Goal: Task Accomplishment & Management: Complete application form

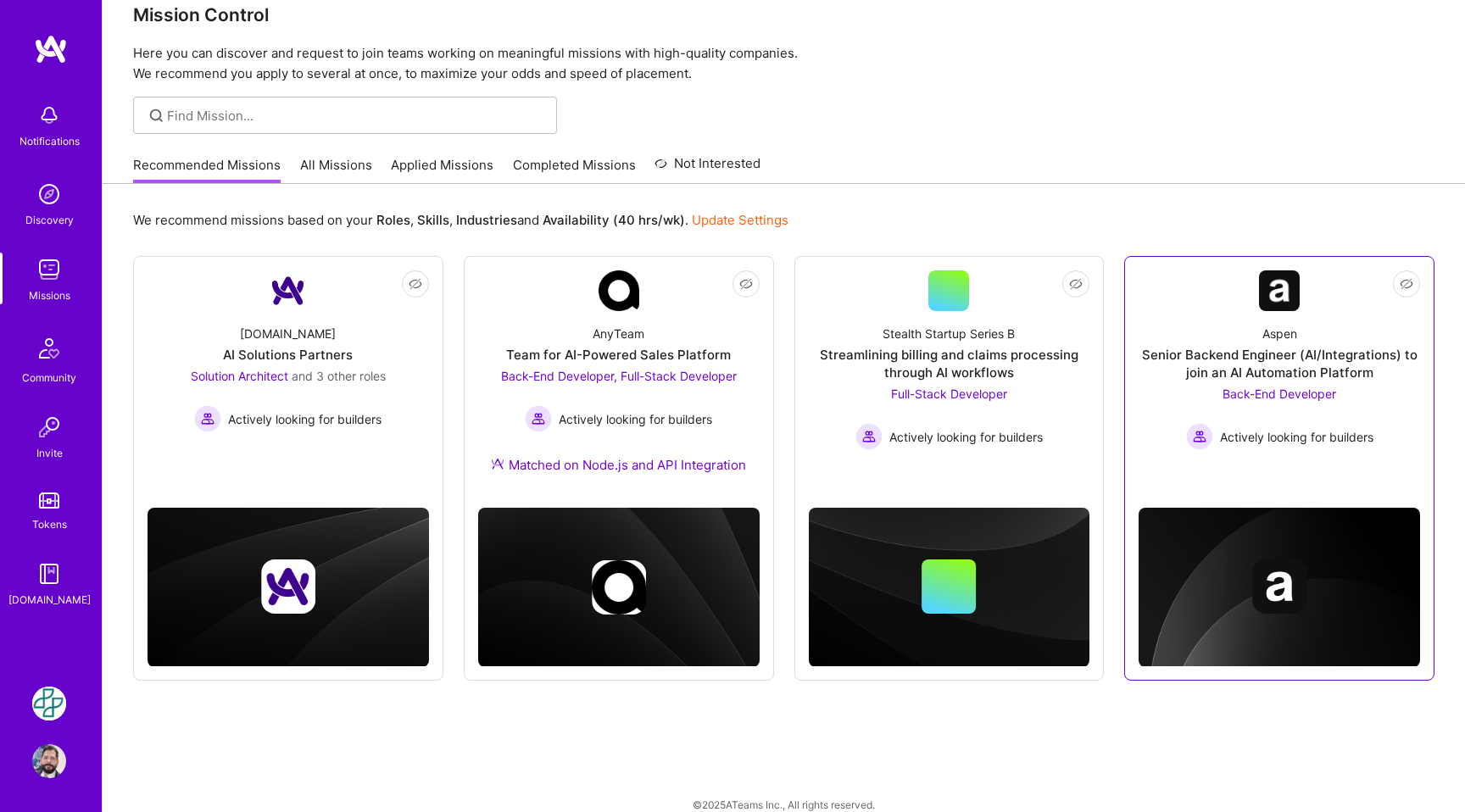
scroll to position [51, 0]
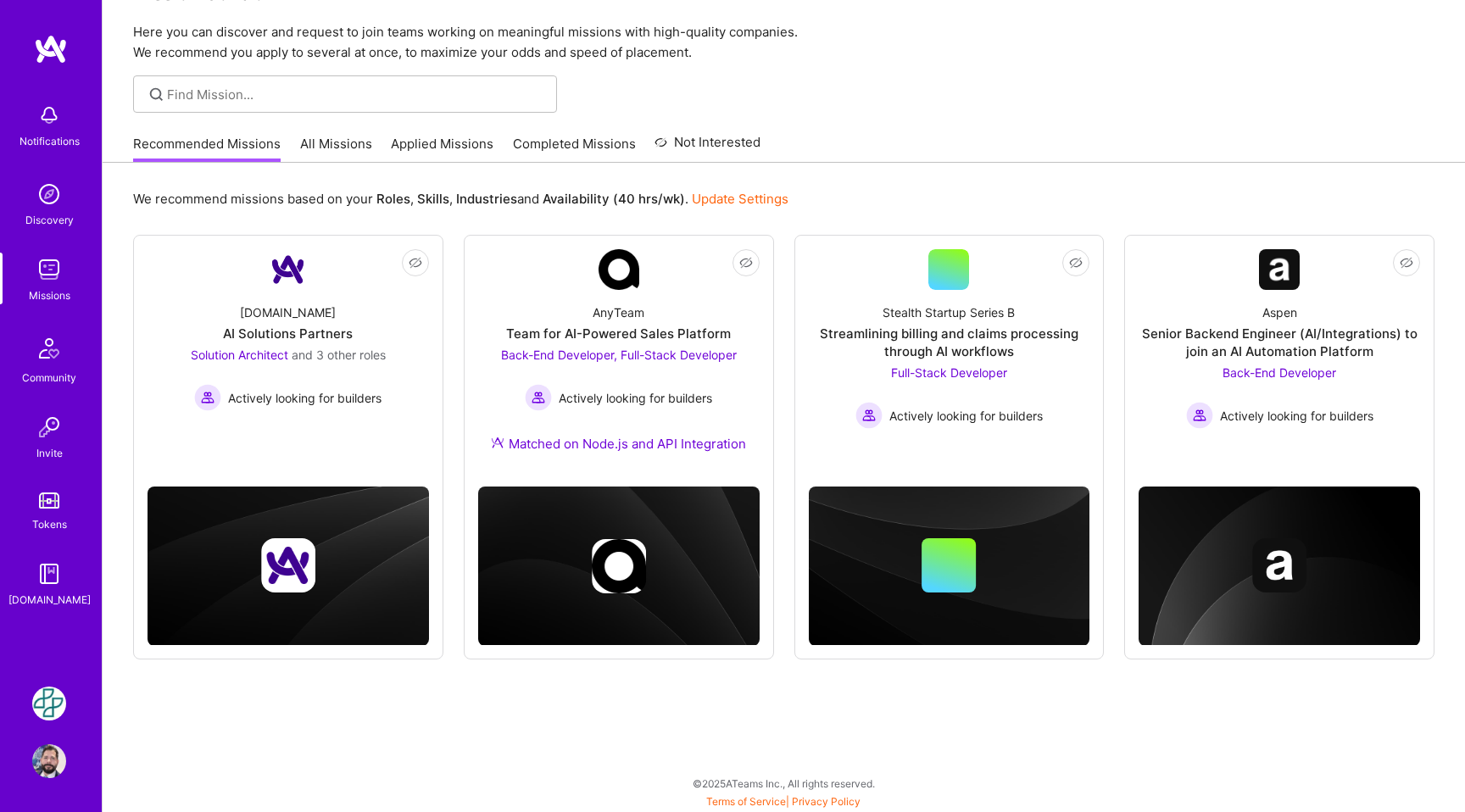
click at [340, 138] on link "All Missions" at bounding box center [336, 148] width 72 height 28
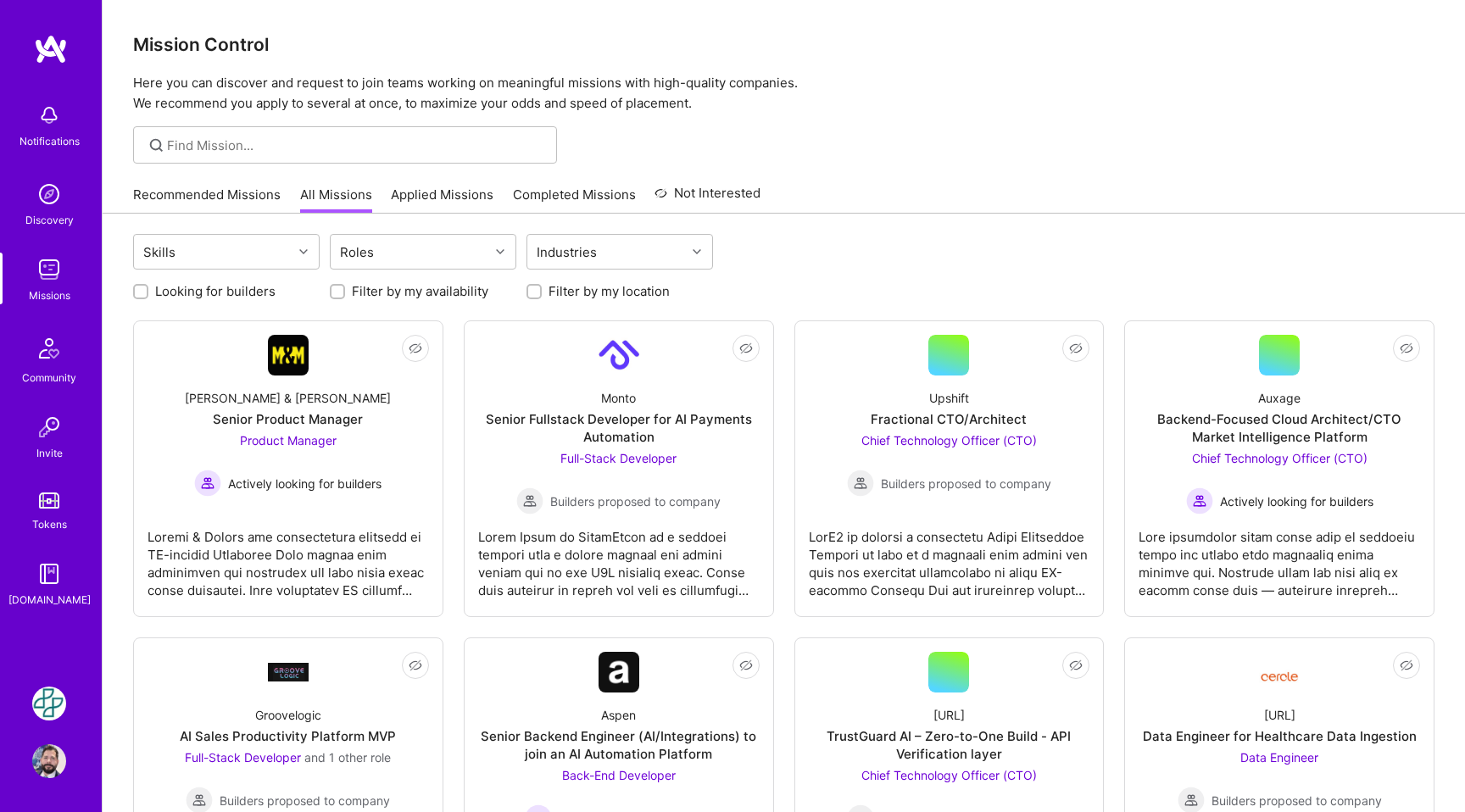
click at [191, 193] on link "Recommended Missions" at bounding box center [207, 199] width 148 height 28
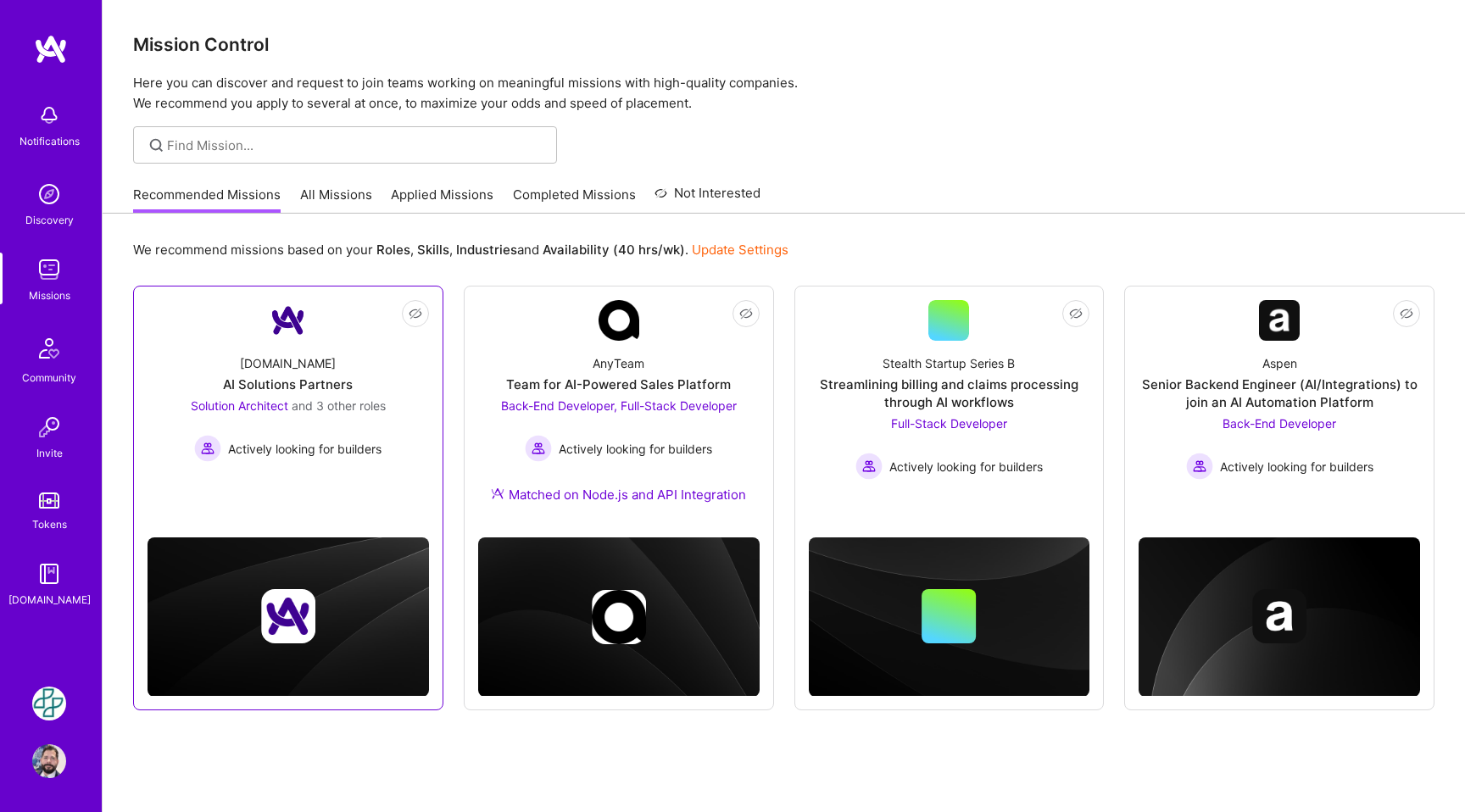
click at [309, 415] on div "Solution Architect and 3 other roles Actively looking for builders" at bounding box center [288, 429] width 195 height 65
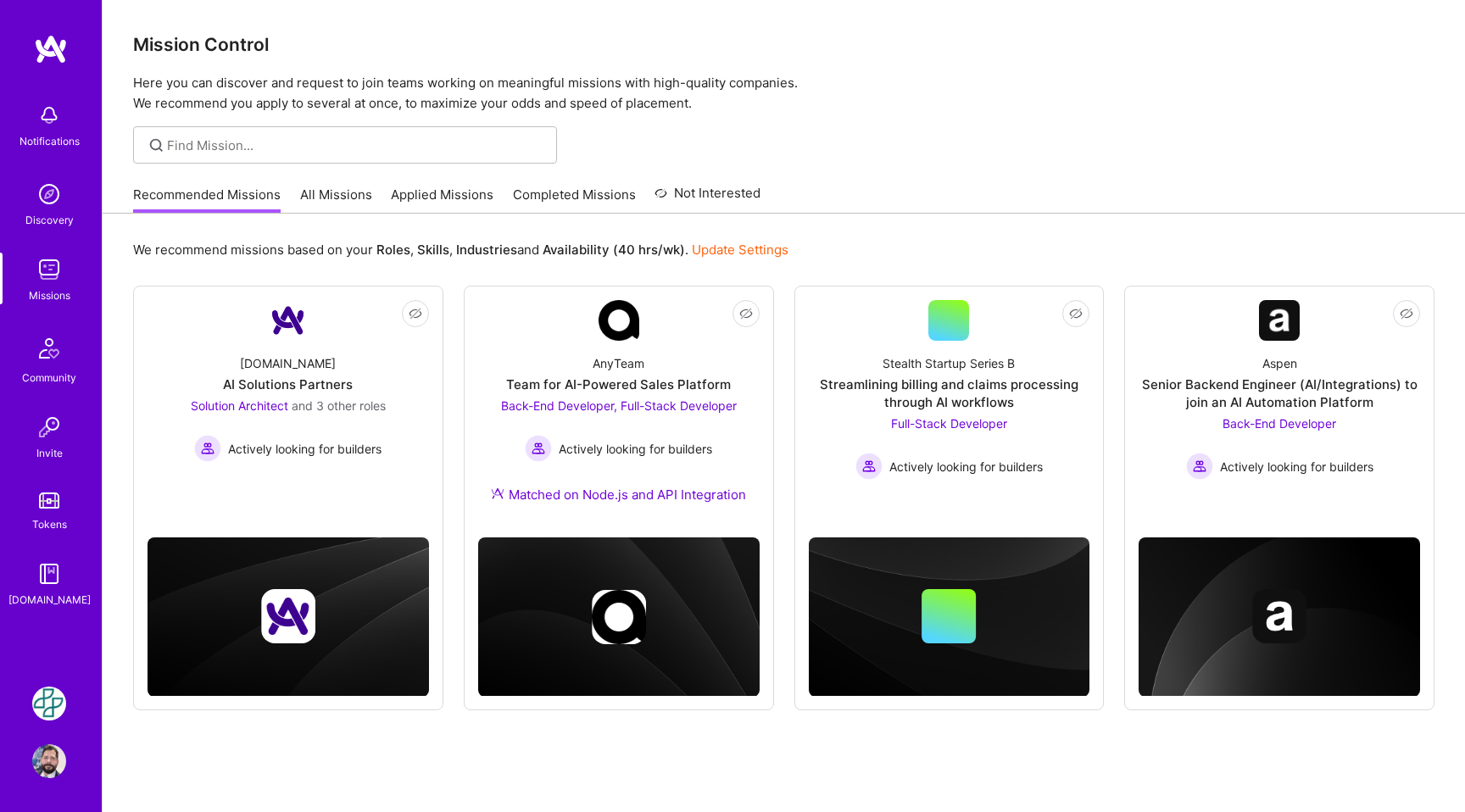
click at [336, 200] on link "All Missions" at bounding box center [336, 199] width 72 height 28
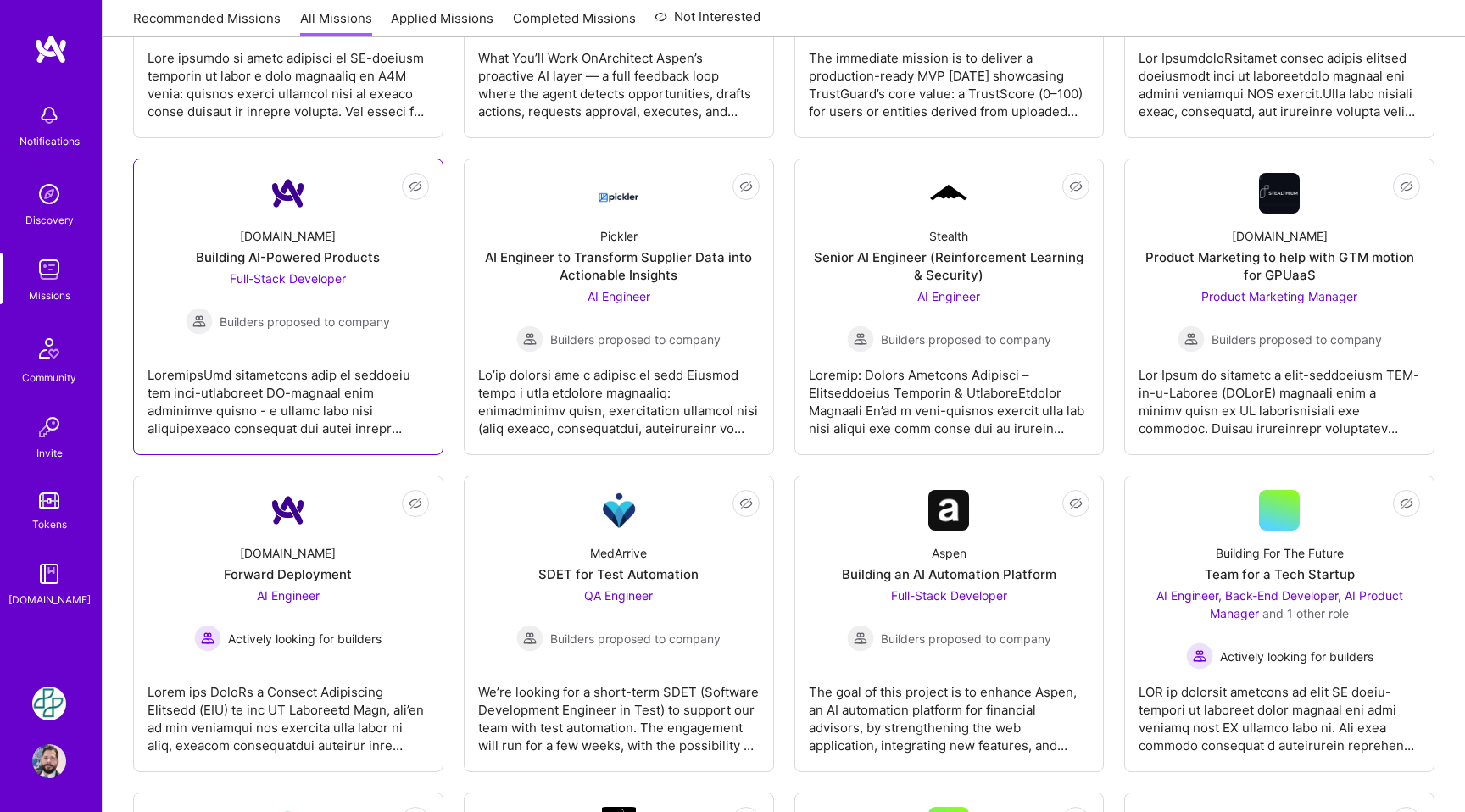
scroll to position [790, 0]
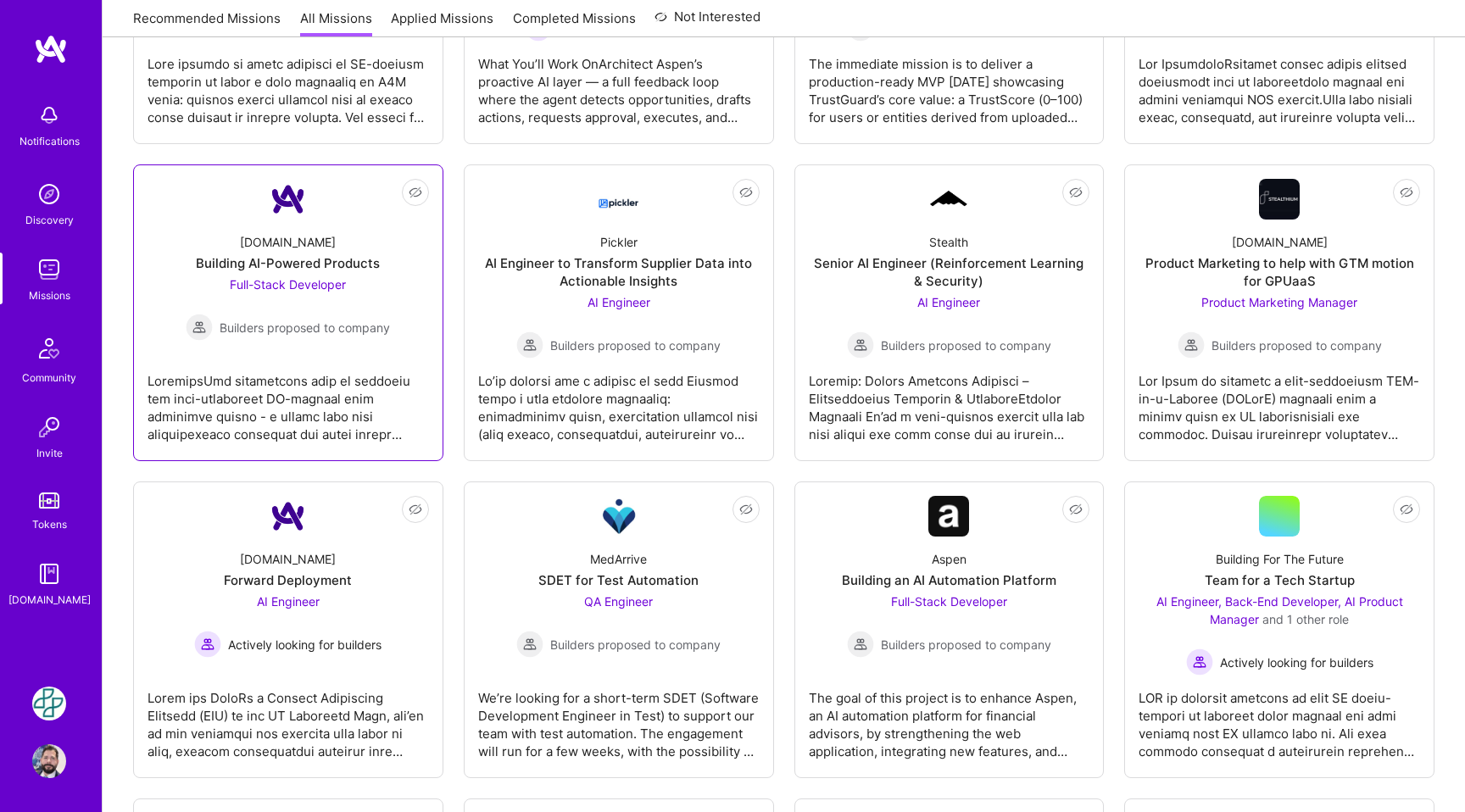
click at [302, 236] on div "[DOMAIN_NAME]" at bounding box center [287, 242] width 96 height 18
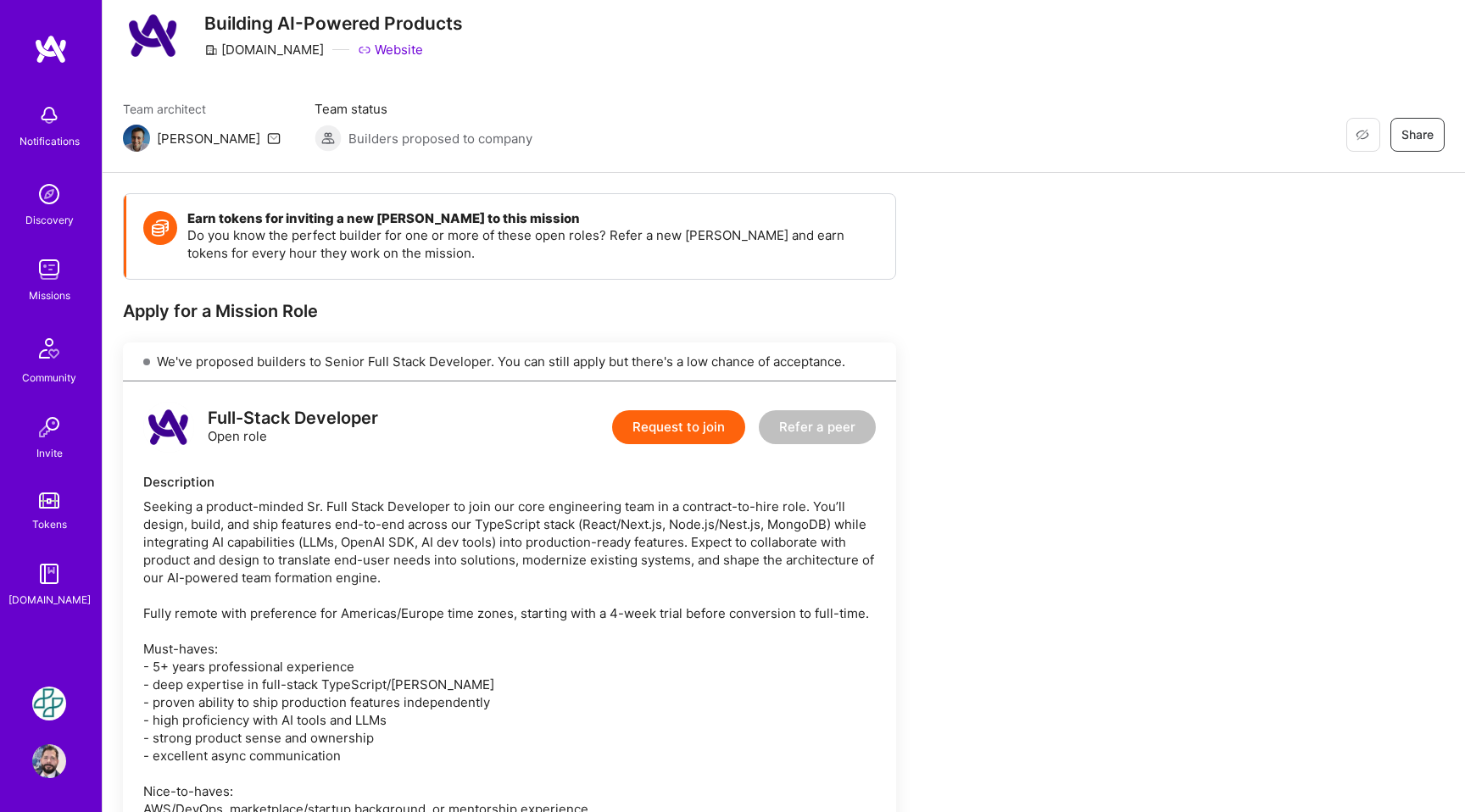
scroll to position [57, 0]
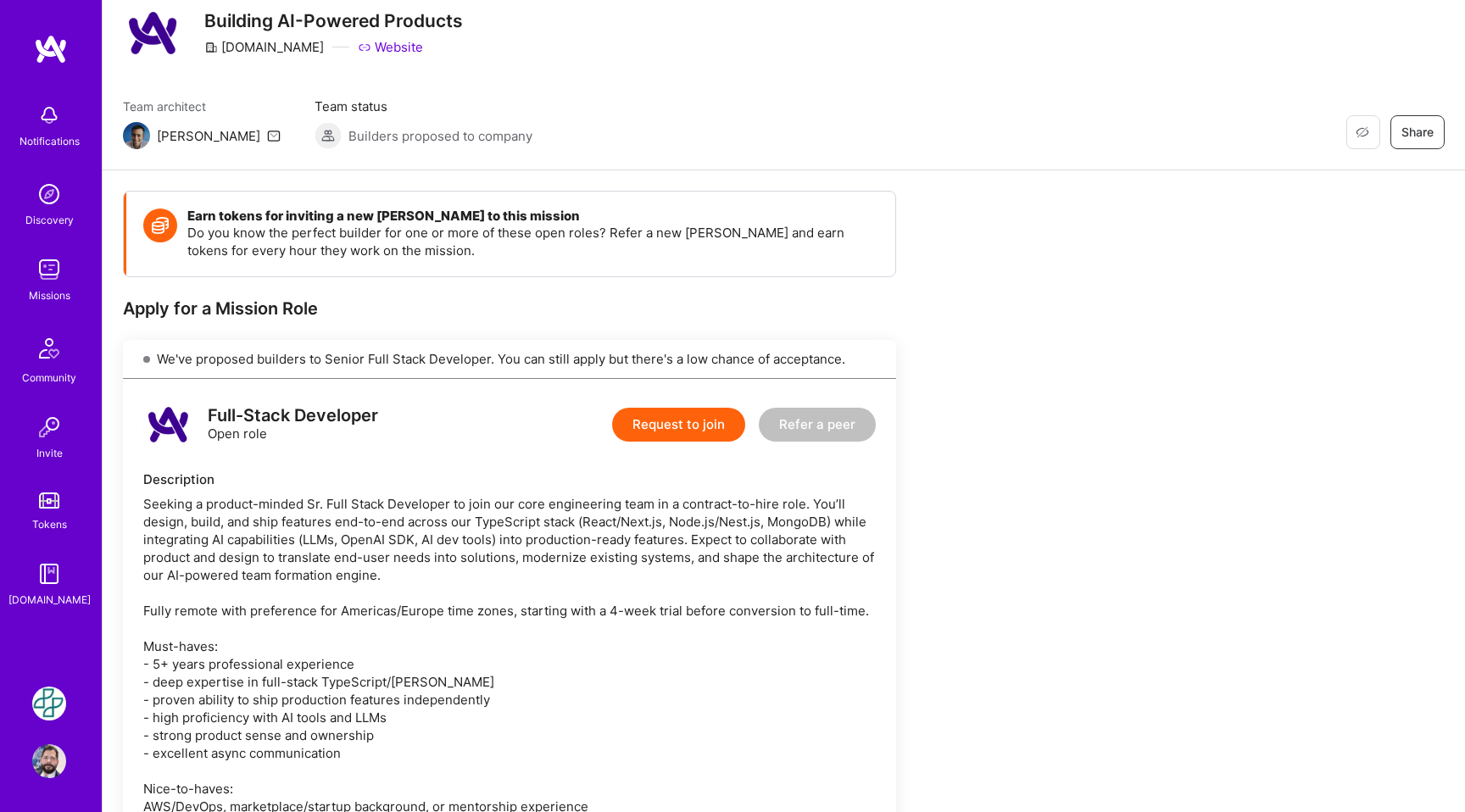
click at [691, 427] on button "Request to join" at bounding box center [678, 425] width 133 height 34
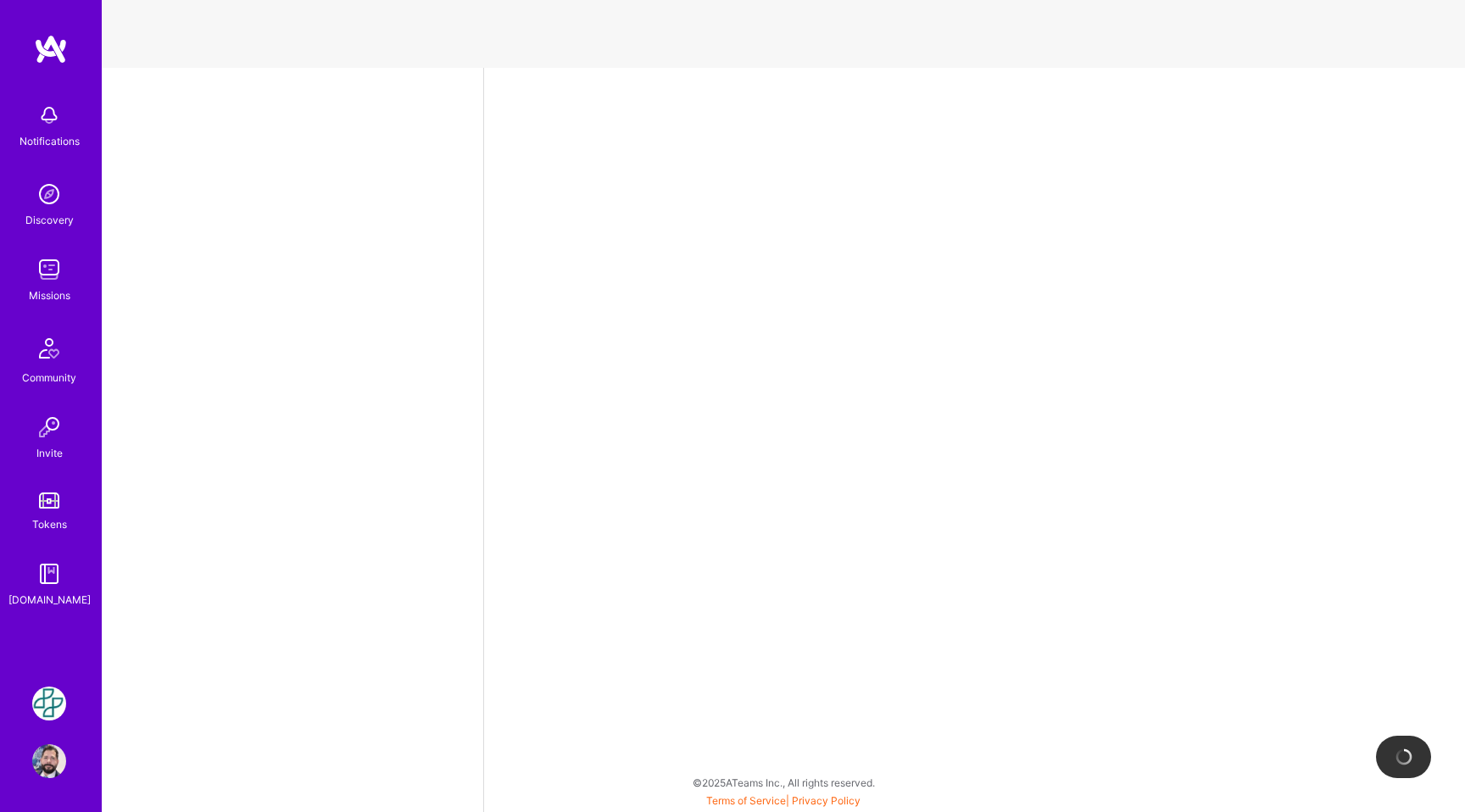
select select "MX"
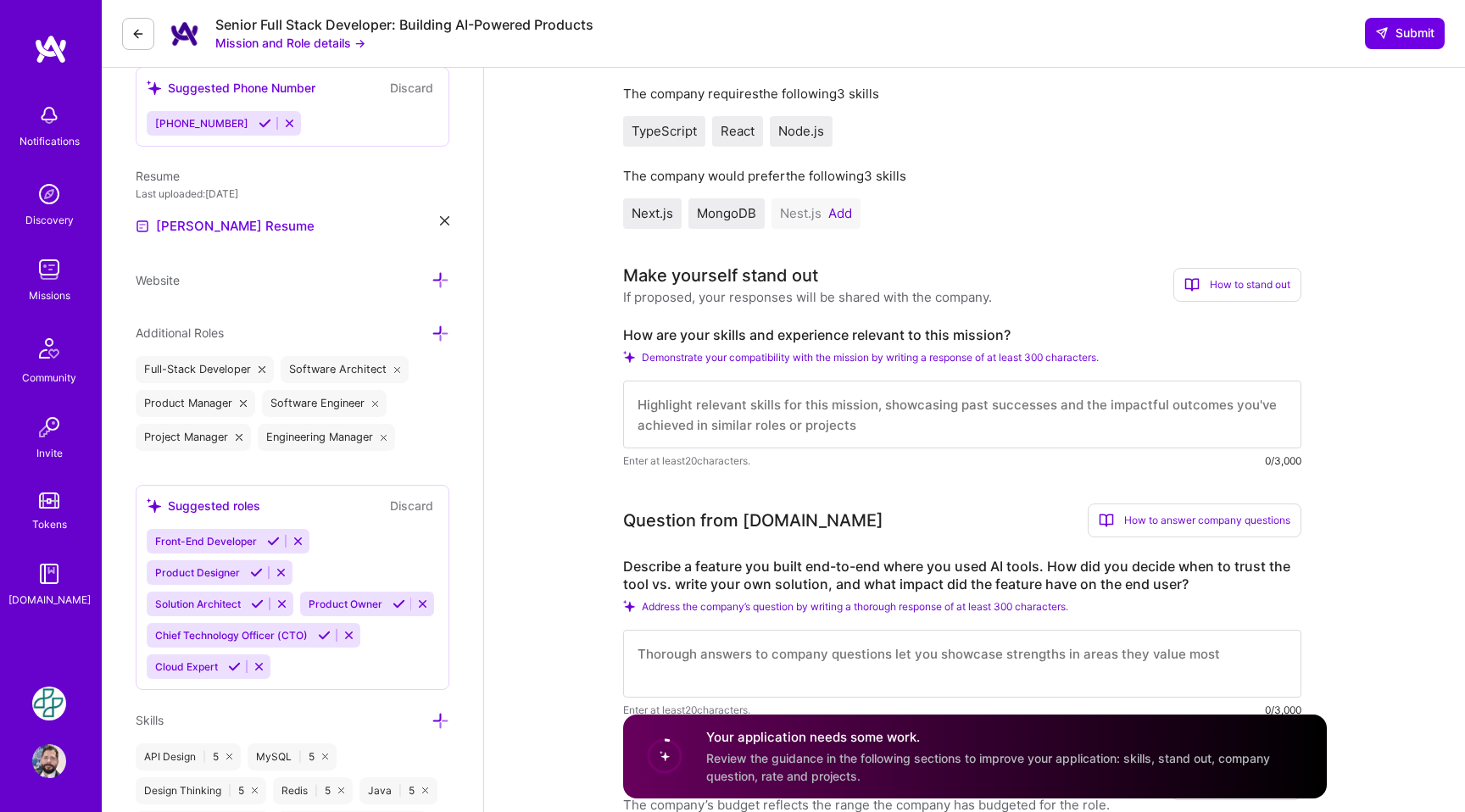
scroll to position [471, 0]
click at [785, 406] on textarea at bounding box center [962, 414] width 678 height 68
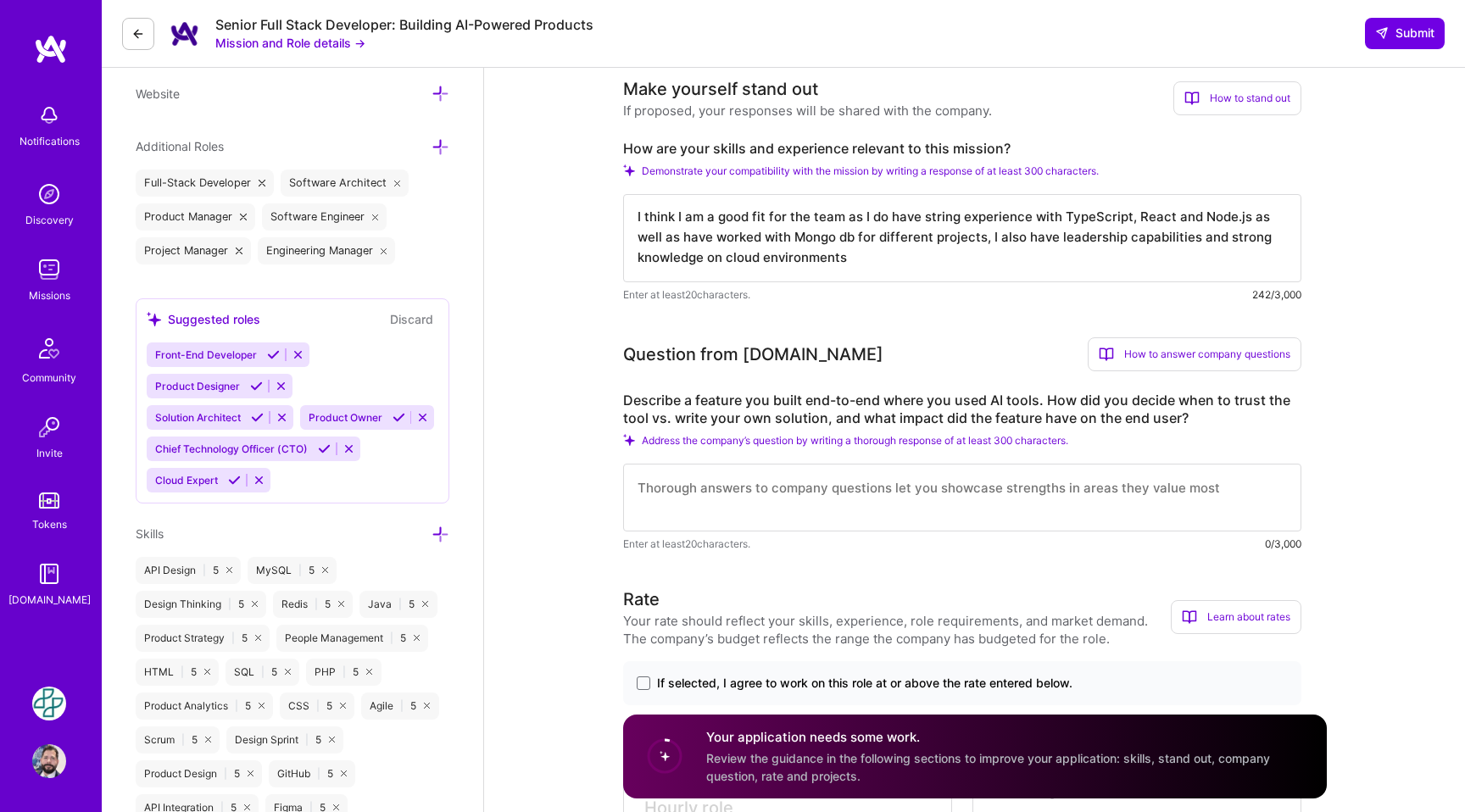
scroll to position [669, 0]
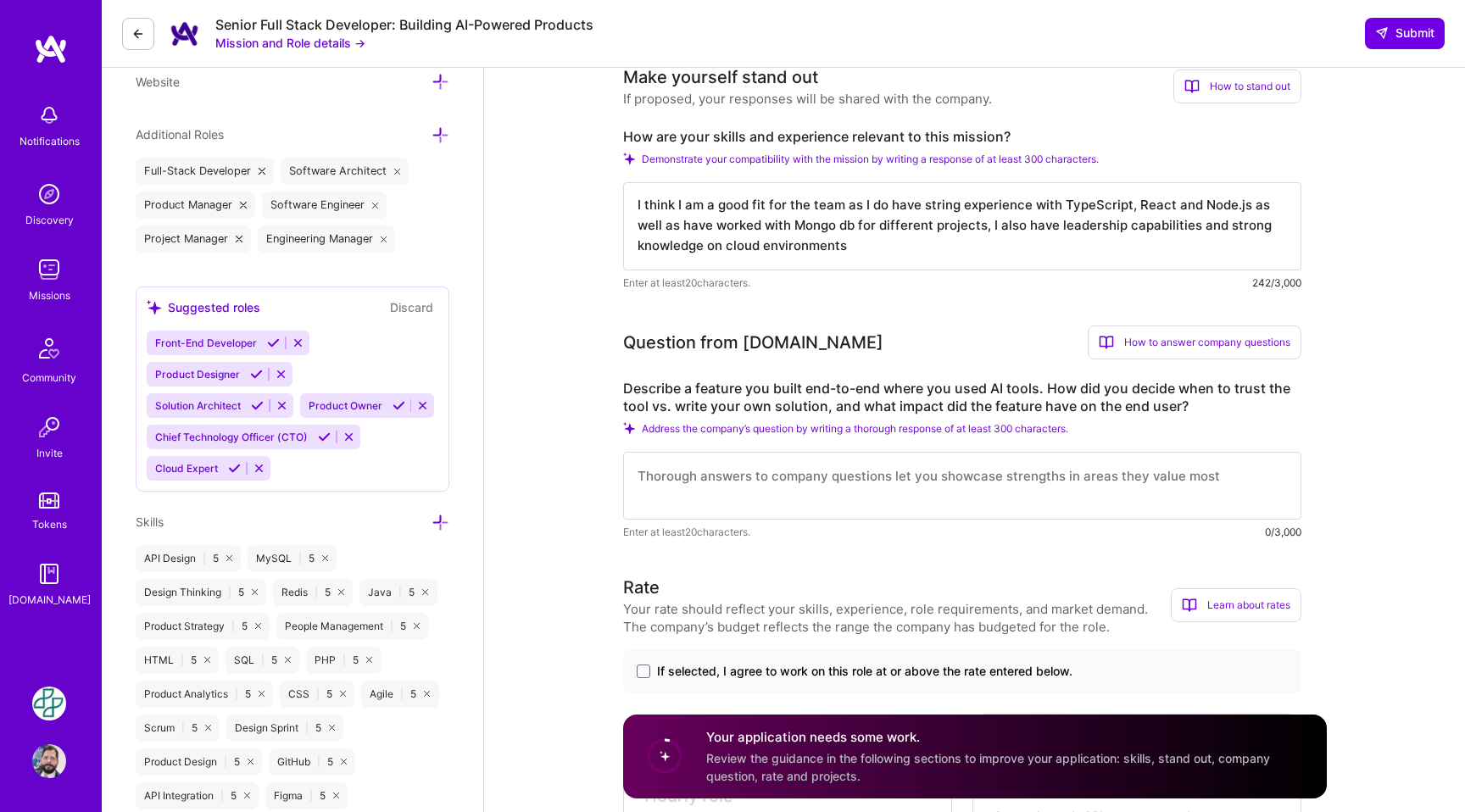
type textarea "I think I am a good fit for the team as I do have string experience with TypeSc…"
click at [821, 490] on textarea at bounding box center [962, 486] width 678 height 68
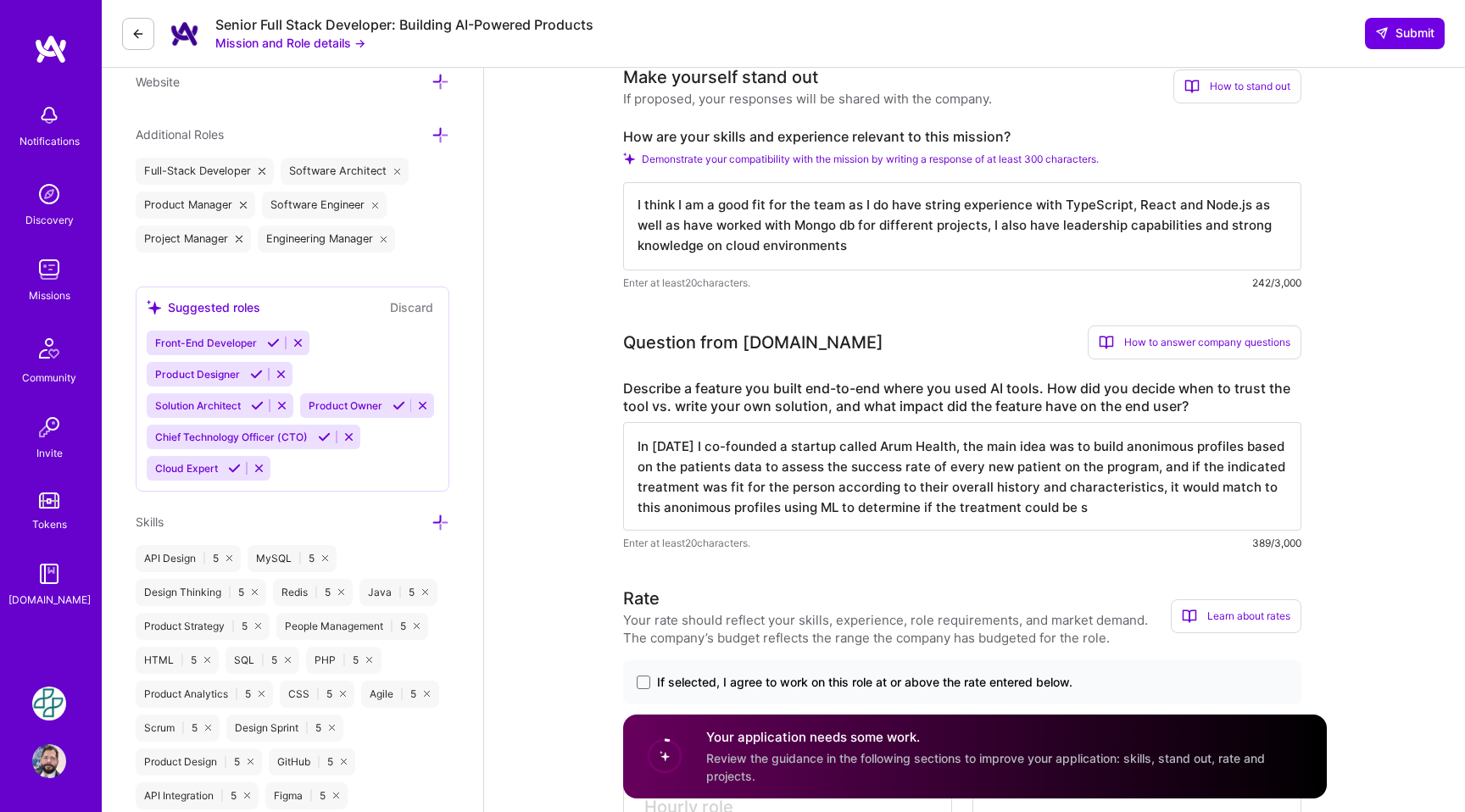
type textarea "In [DATE] I co-founded a startup called Arum Health, the main idea was to build…"
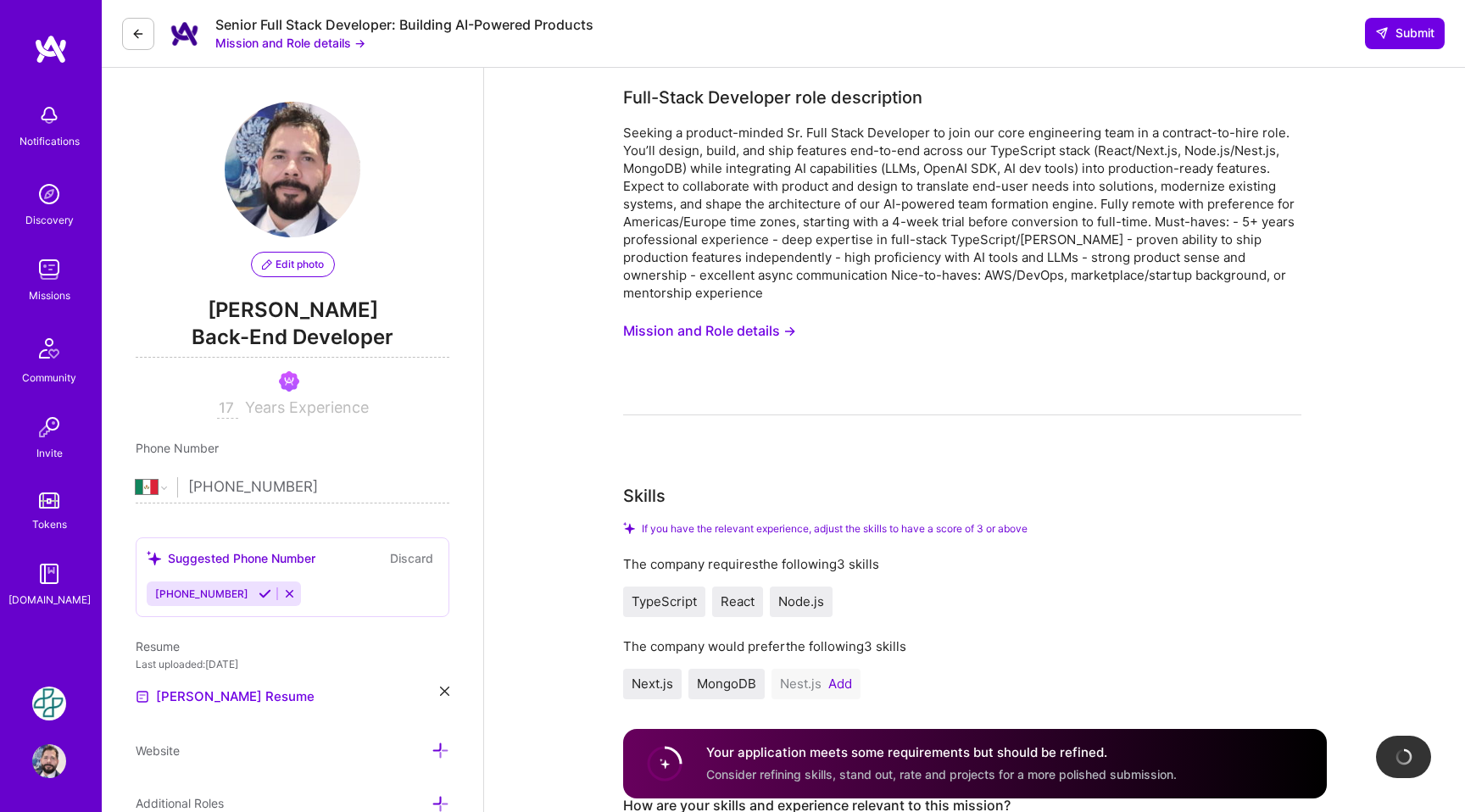
select select "MX"
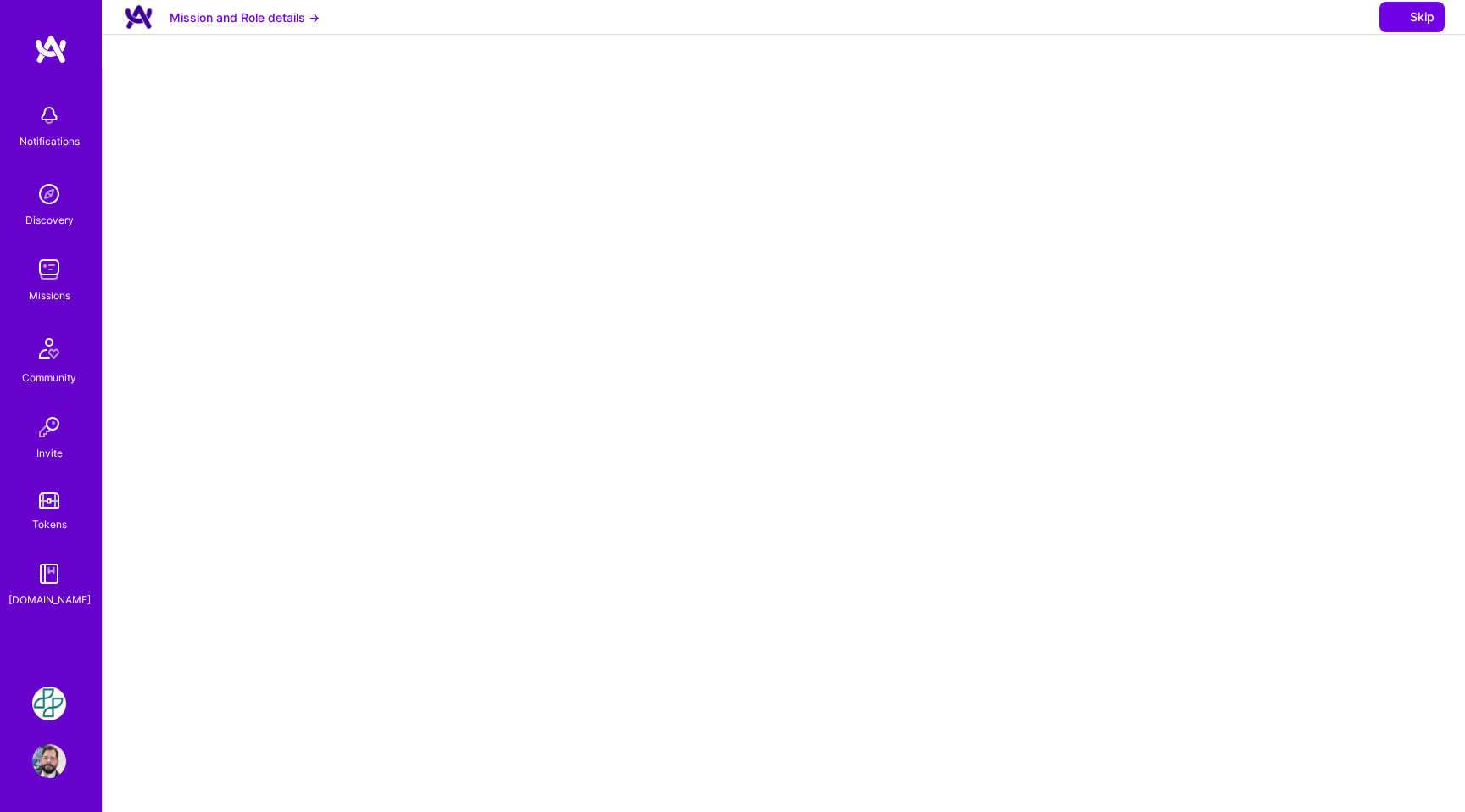
select select "MX"
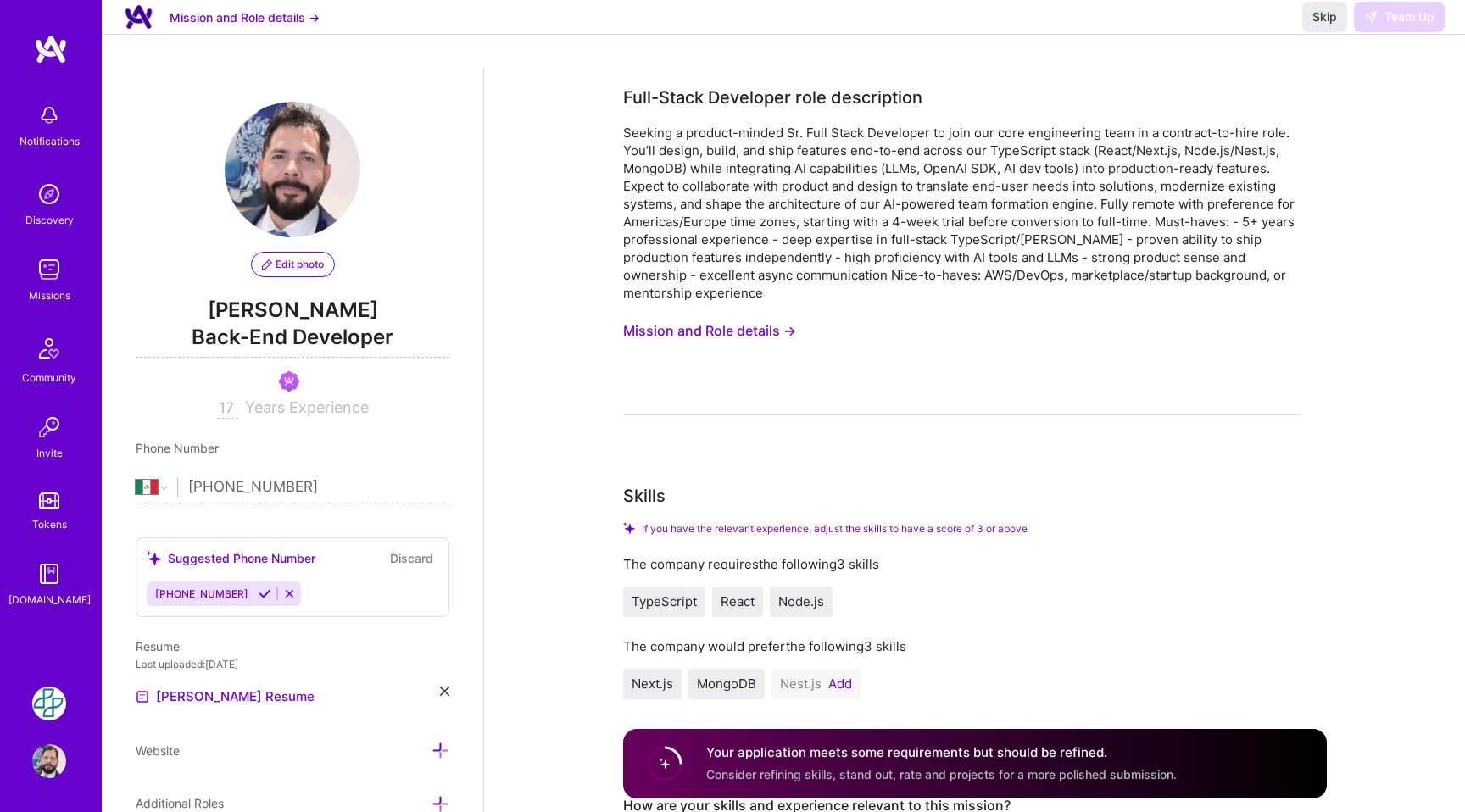
click at [1411, 32] on div "Skip Team Up" at bounding box center [1373, 17] width 142 height 30
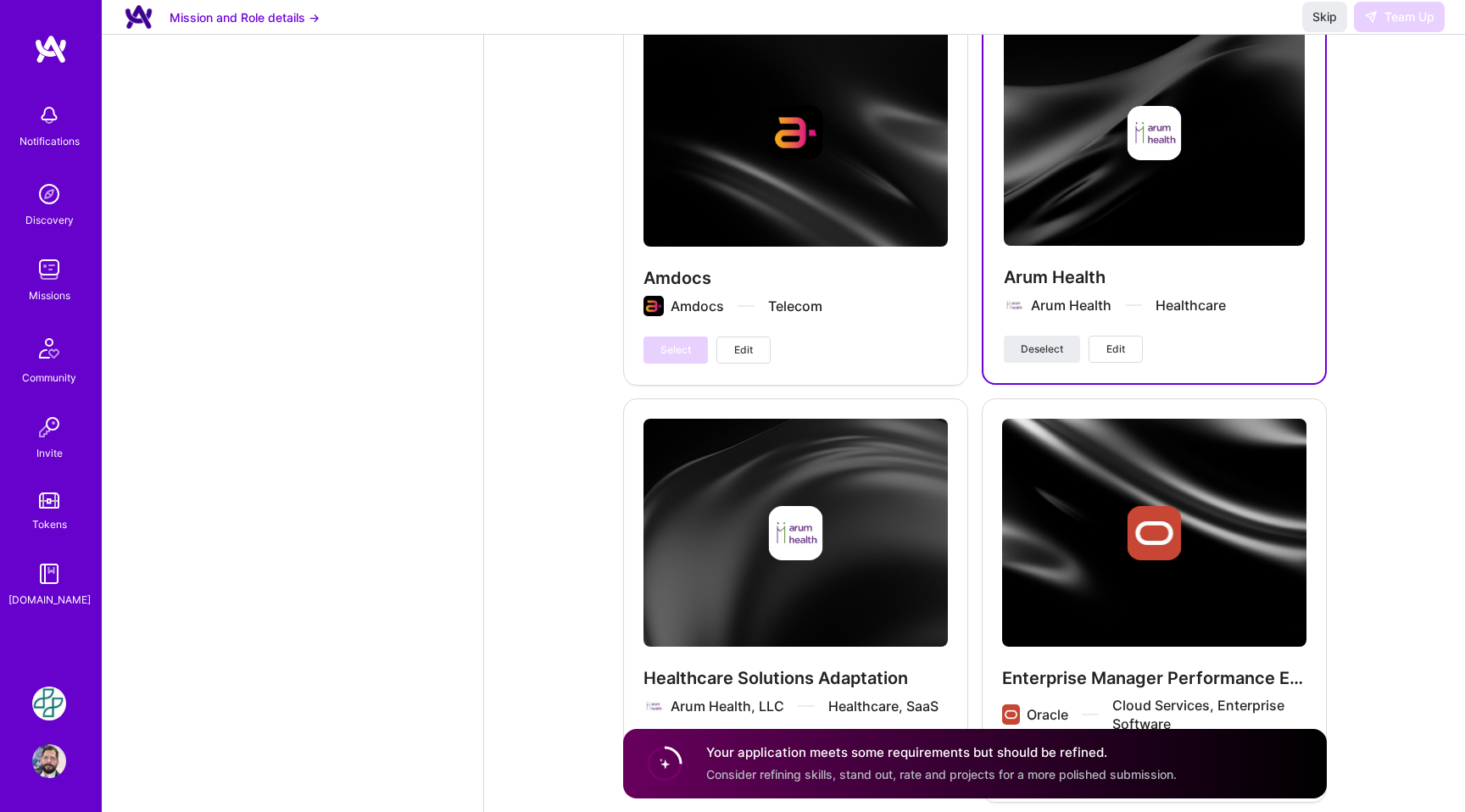
scroll to position [5126, 0]
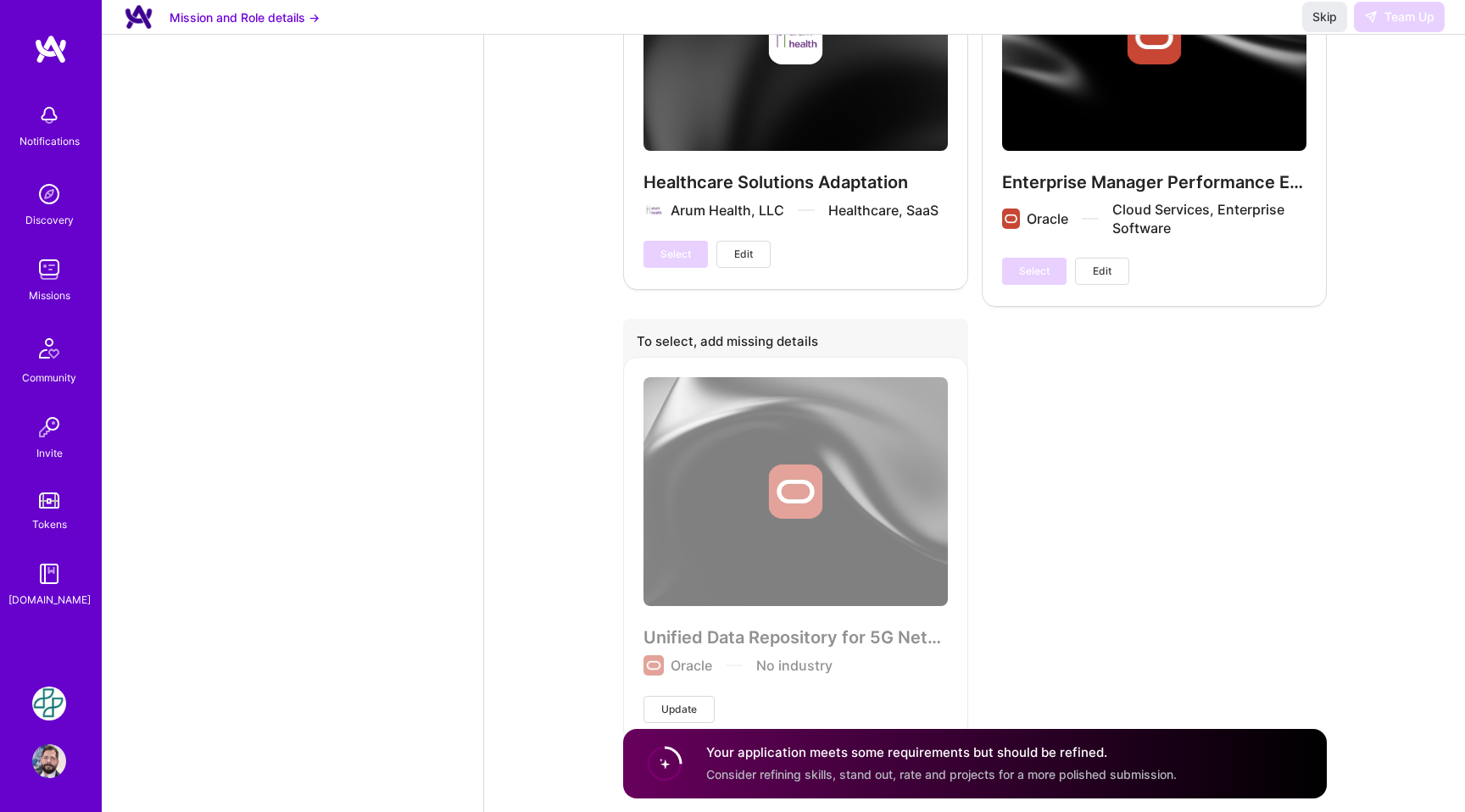
click at [47, 290] on div "Missions" at bounding box center [49, 295] width 41 height 18
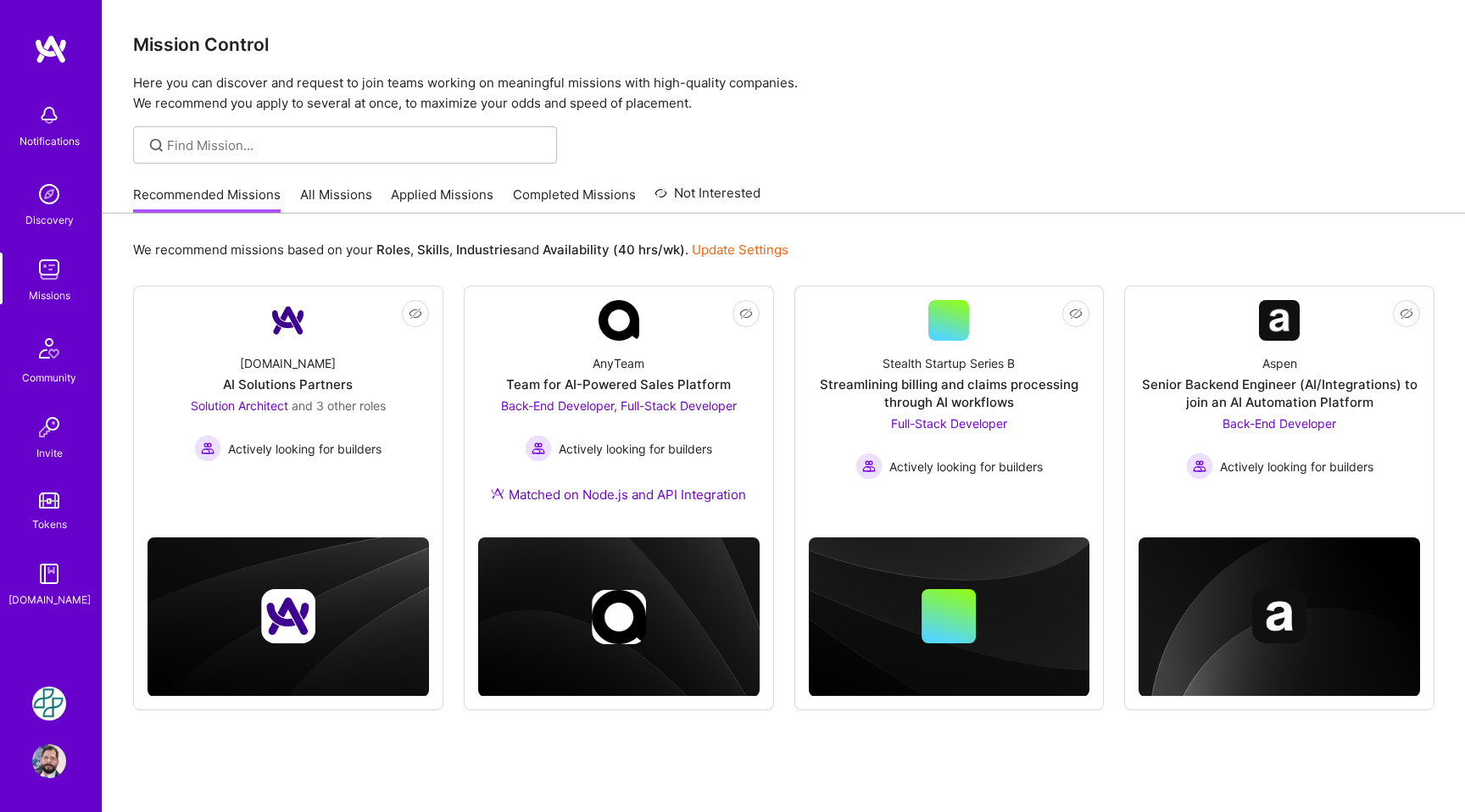
click at [46, 274] on img at bounding box center [49, 269] width 34 height 34
click at [325, 190] on link "All Missions" at bounding box center [336, 199] width 72 height 28
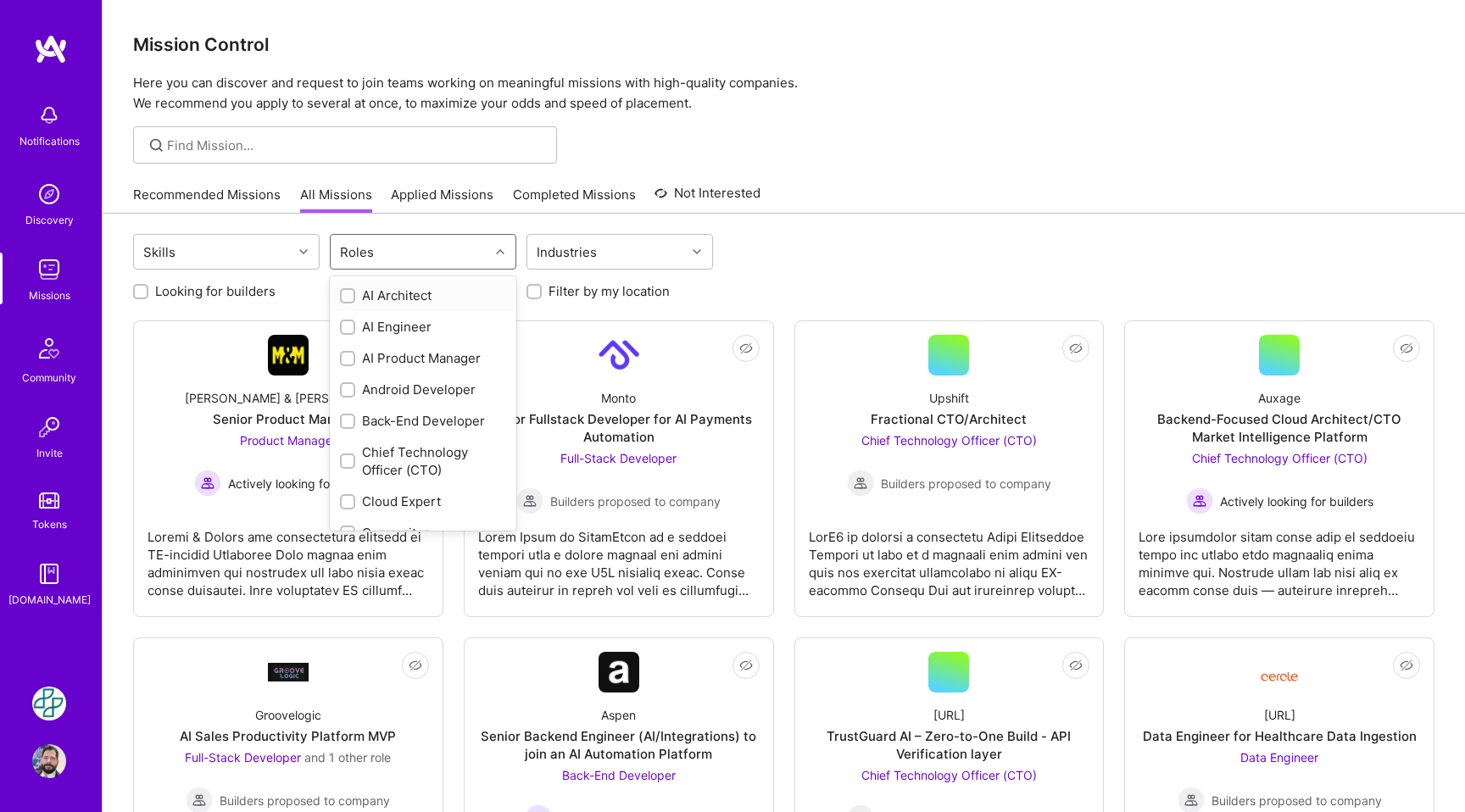
click at [507, 243] on div at bounding box center [502, 251] width 26 height 22
click at [347, 361] on input "checkbox" at bounding box center [349, 359] width 12 height 12
checkbox input "true"
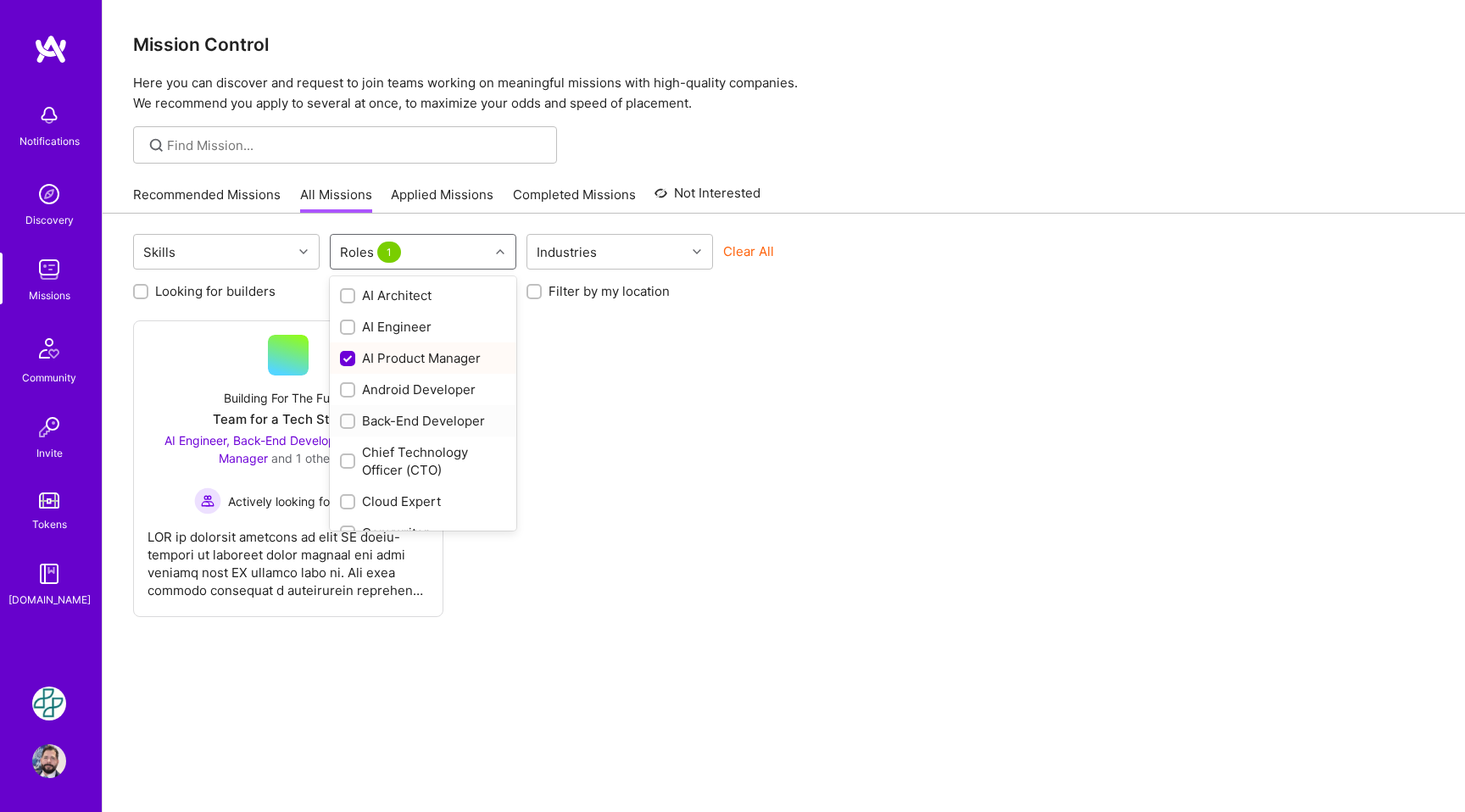
click at [349, 417] on input "checkbox" at bounding box center [349, 421] width 12 height 12
checkbox input "true"
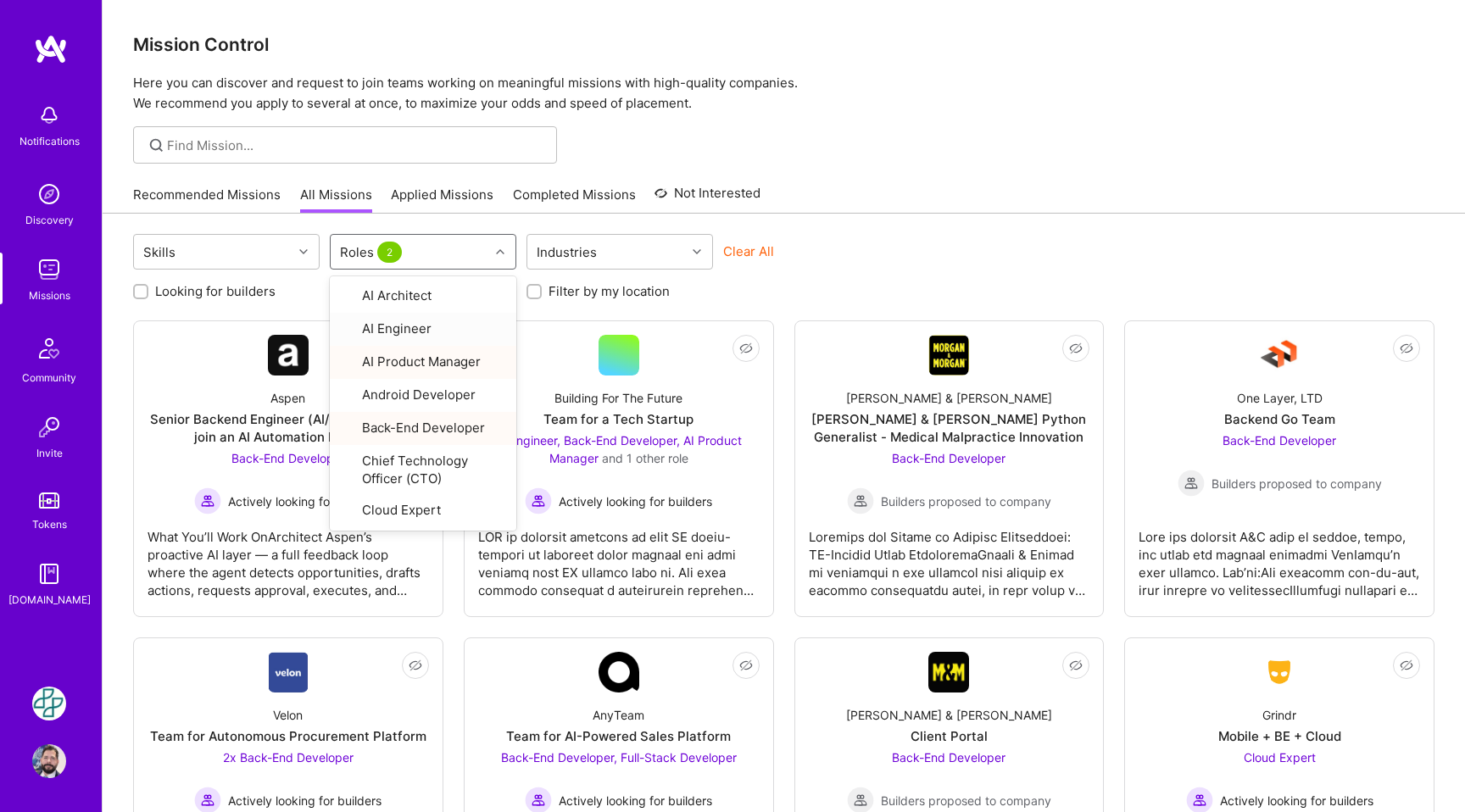
click at [932, 234] on div "Skills option Back-End Developer, selected. option AI Engineer focused, 2 of 32…" at bounding box center [783, 254] width 1301 height 40
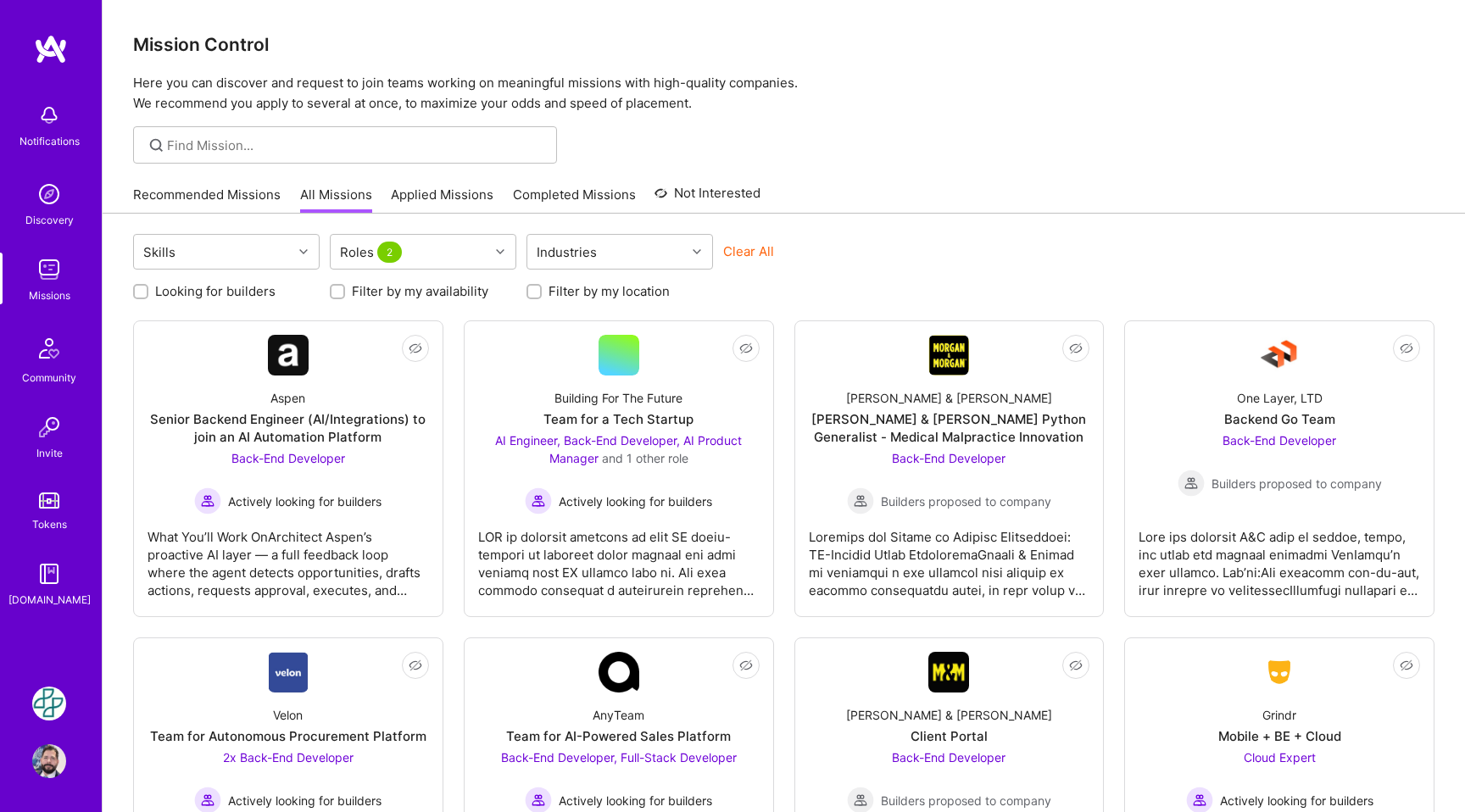
click at [135, 294] on div at bounding box center [140, 292] width 15 height 15
click at [138, 293] on input "Looking for builders" at bounding box center [142, 292] width 12 height 12
checkbox input "true"
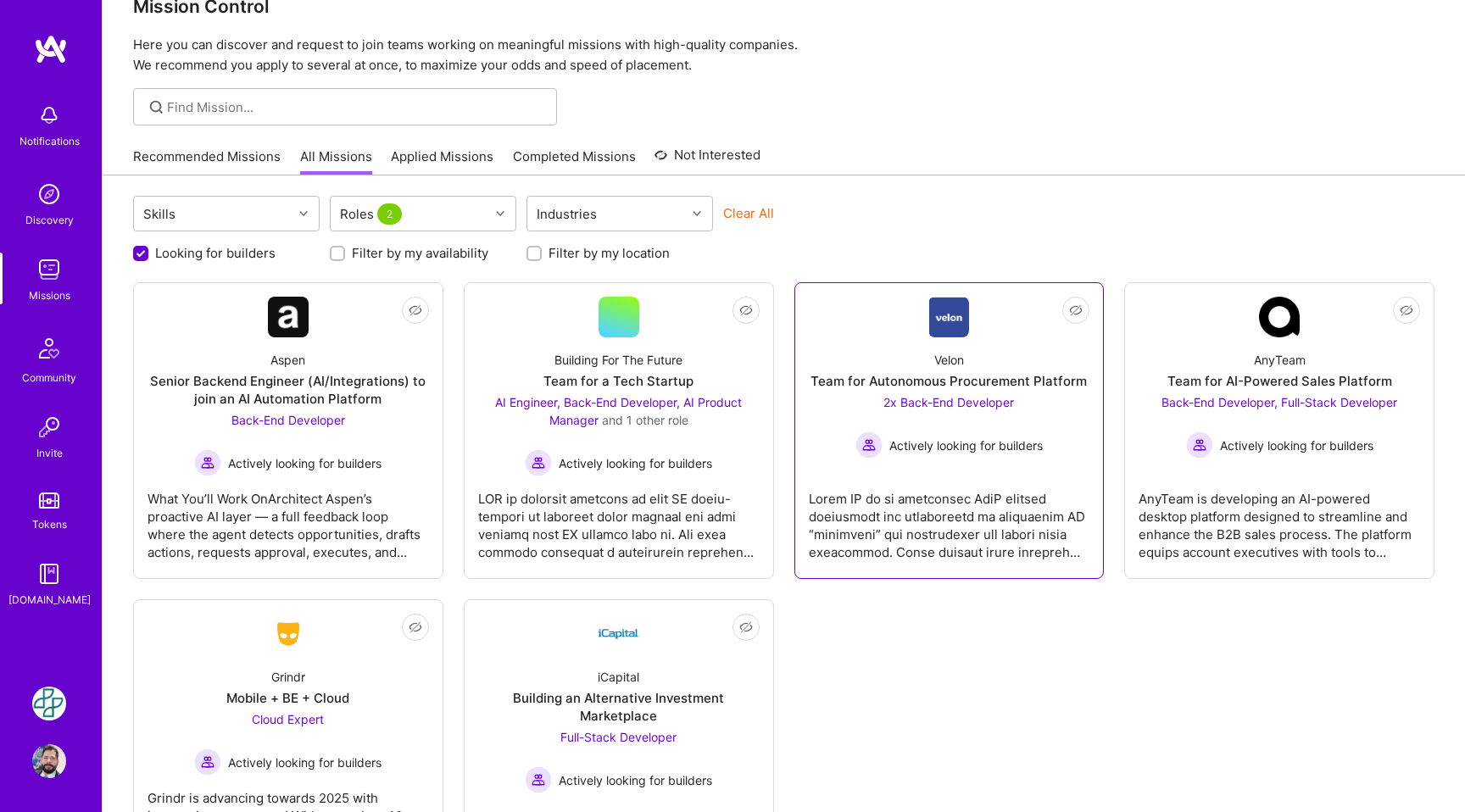
scroll to position [39, 0]
click at [978, 379] on div "Team for Autonomous Procurement Platform" at bounding box center [948, 380] width 276 height 18
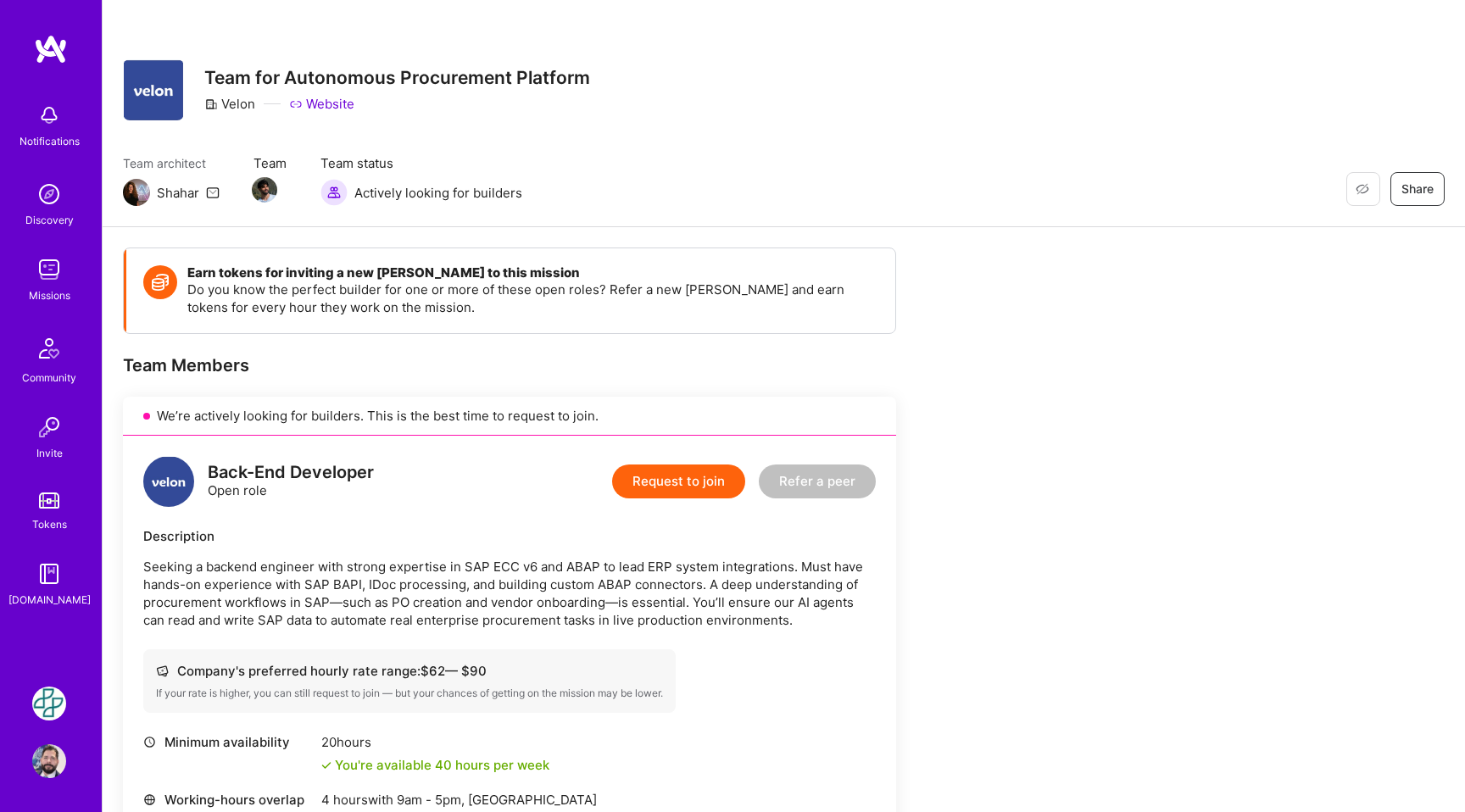
click at [692, 486] on button "Request to join" at bounding box center [678, 481] width 133 height 34
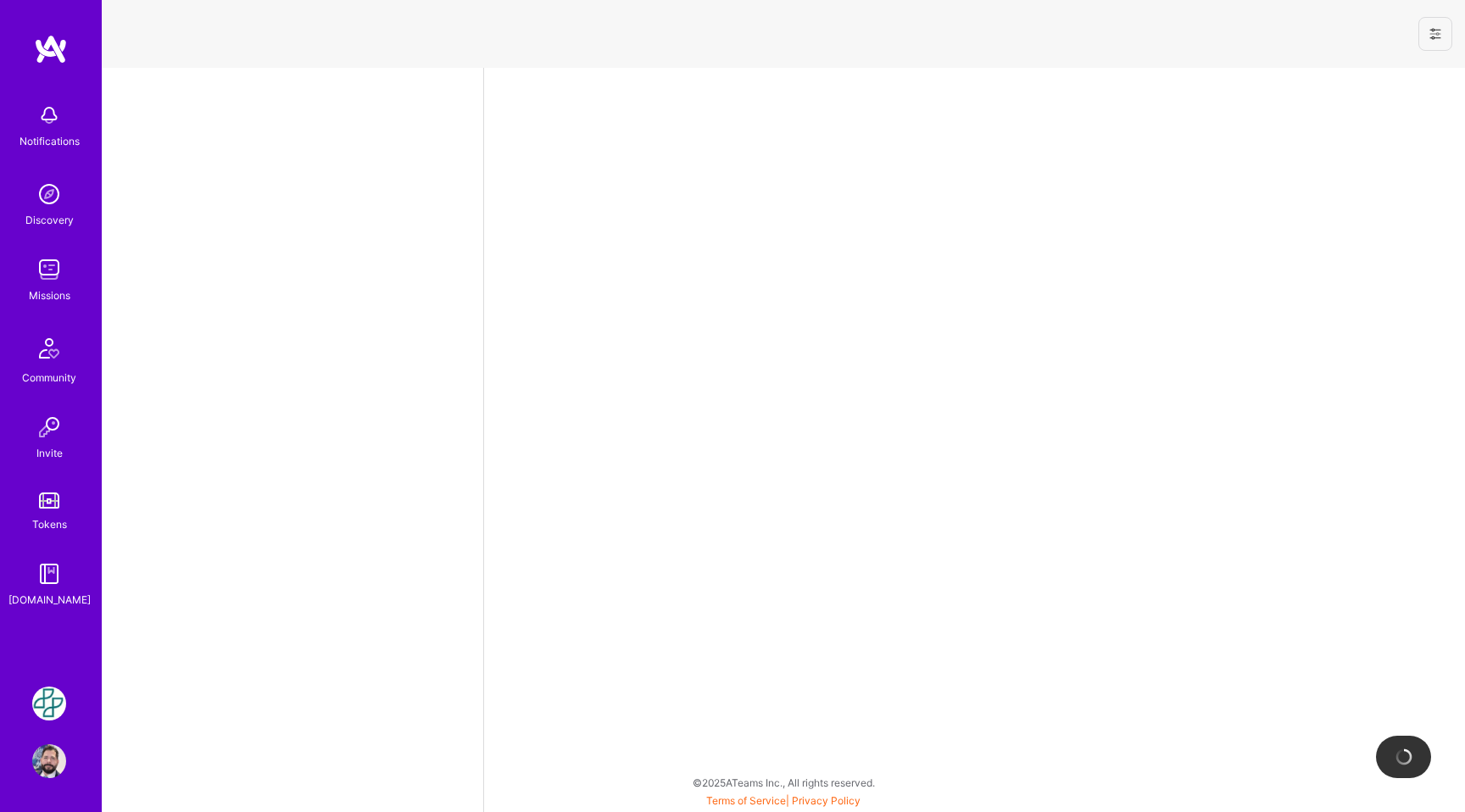
select select "MX"
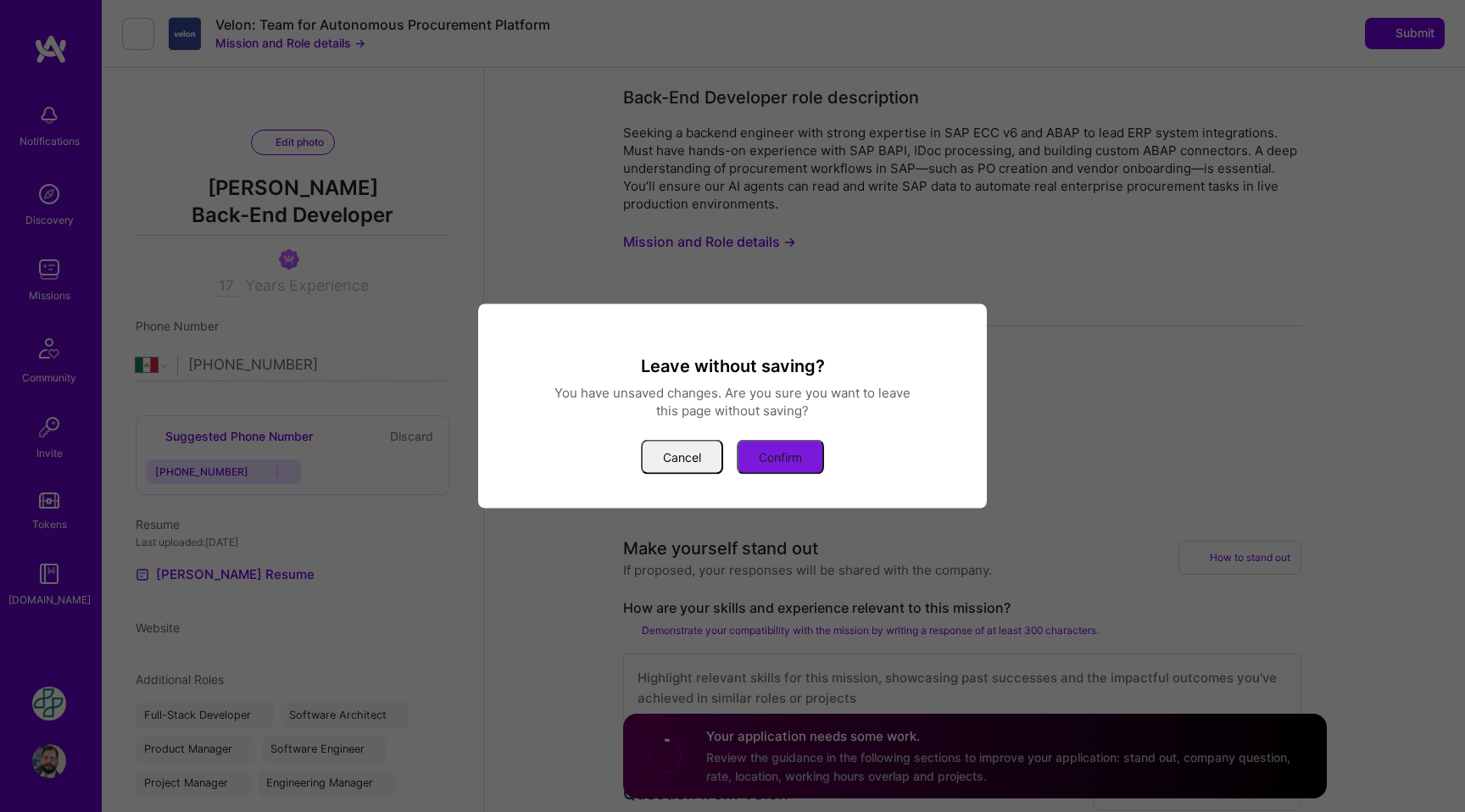
click at [756, 449] on button "Confirm" at bounding box center [781, 457] width 88 height 35
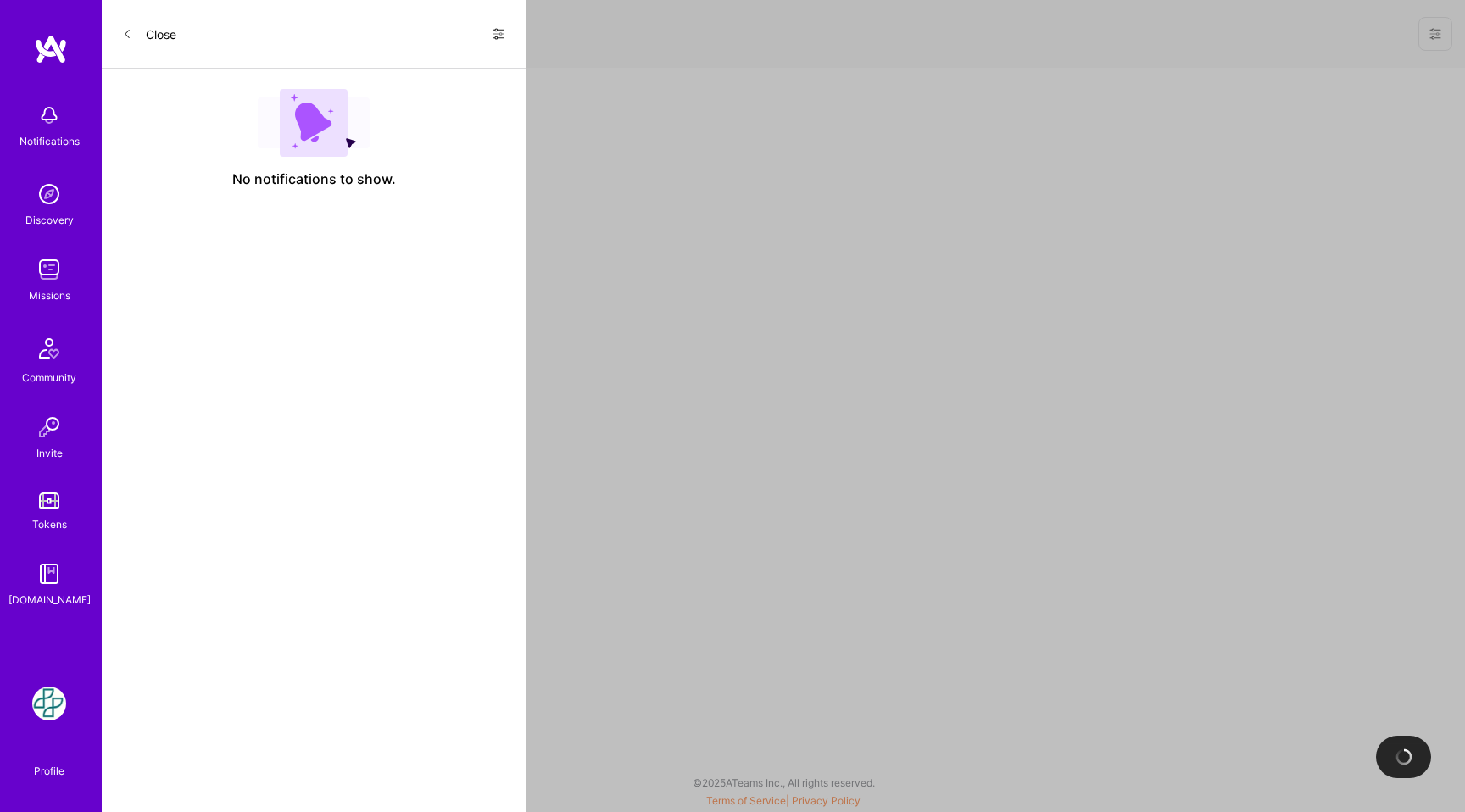
select select "MX"
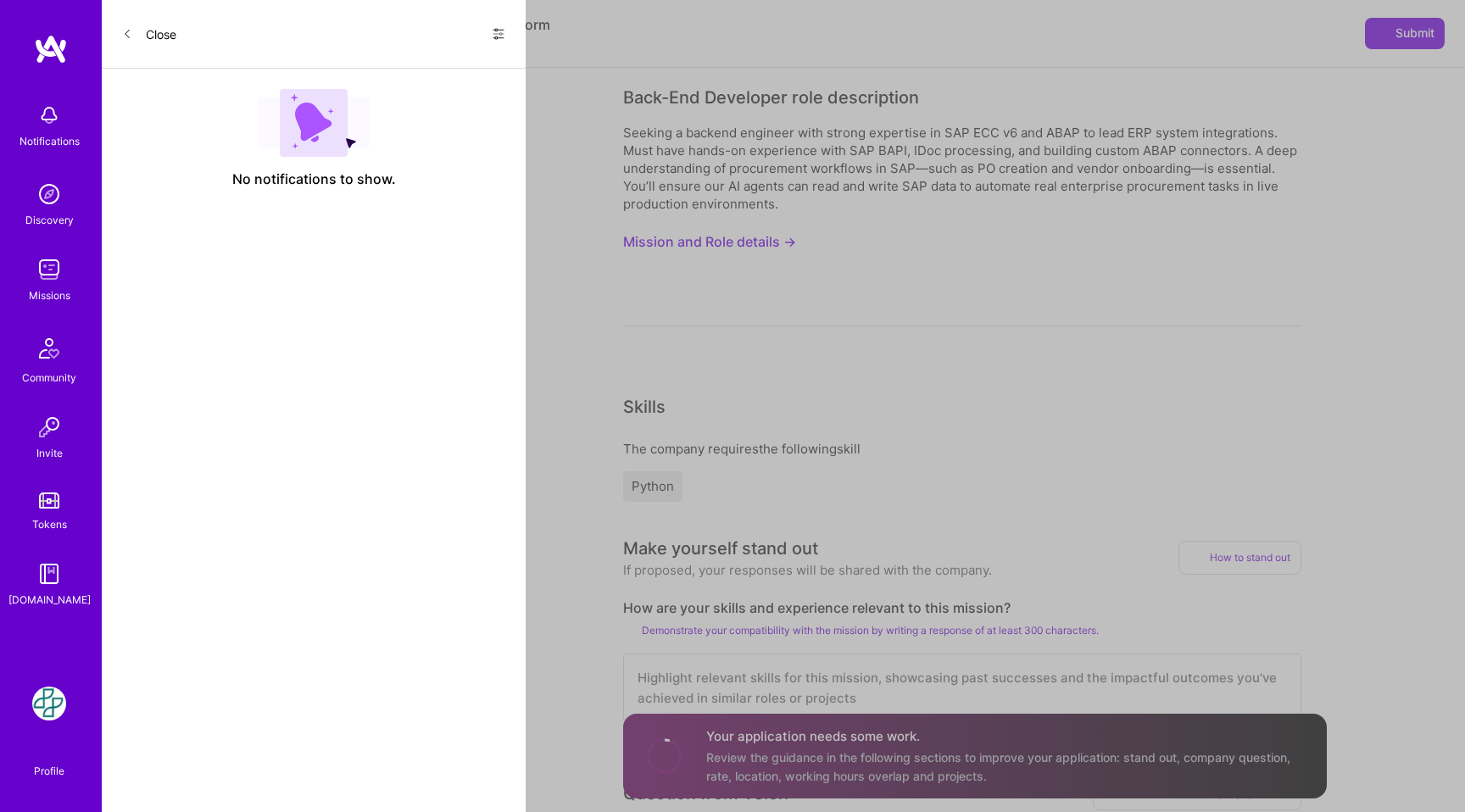
click at [59, 268] on img at bounding box center [49, 269] width 34 height 34
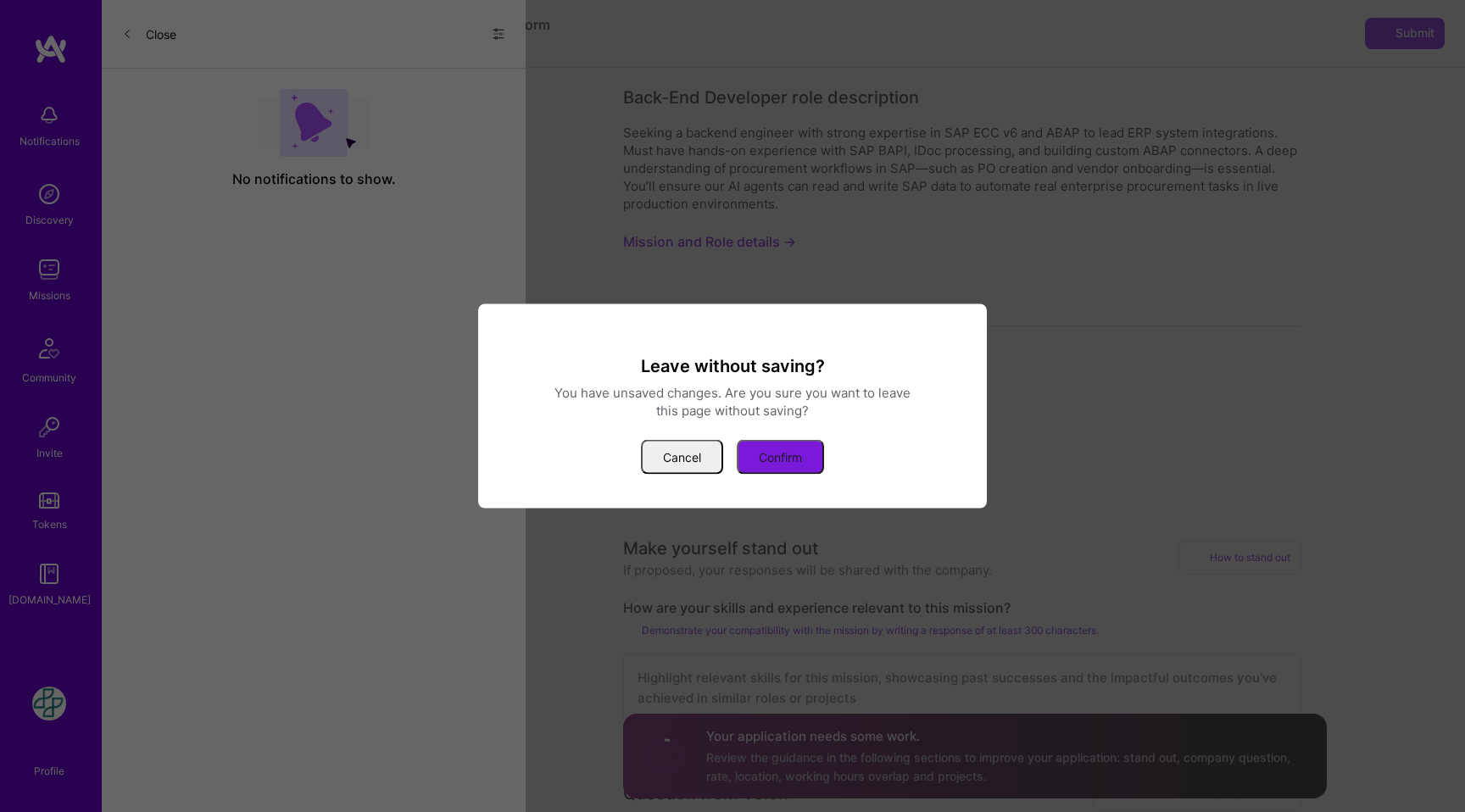
click at [787, 456] on button "Confirm" at bounding box center [781, 457] width 88 height 35
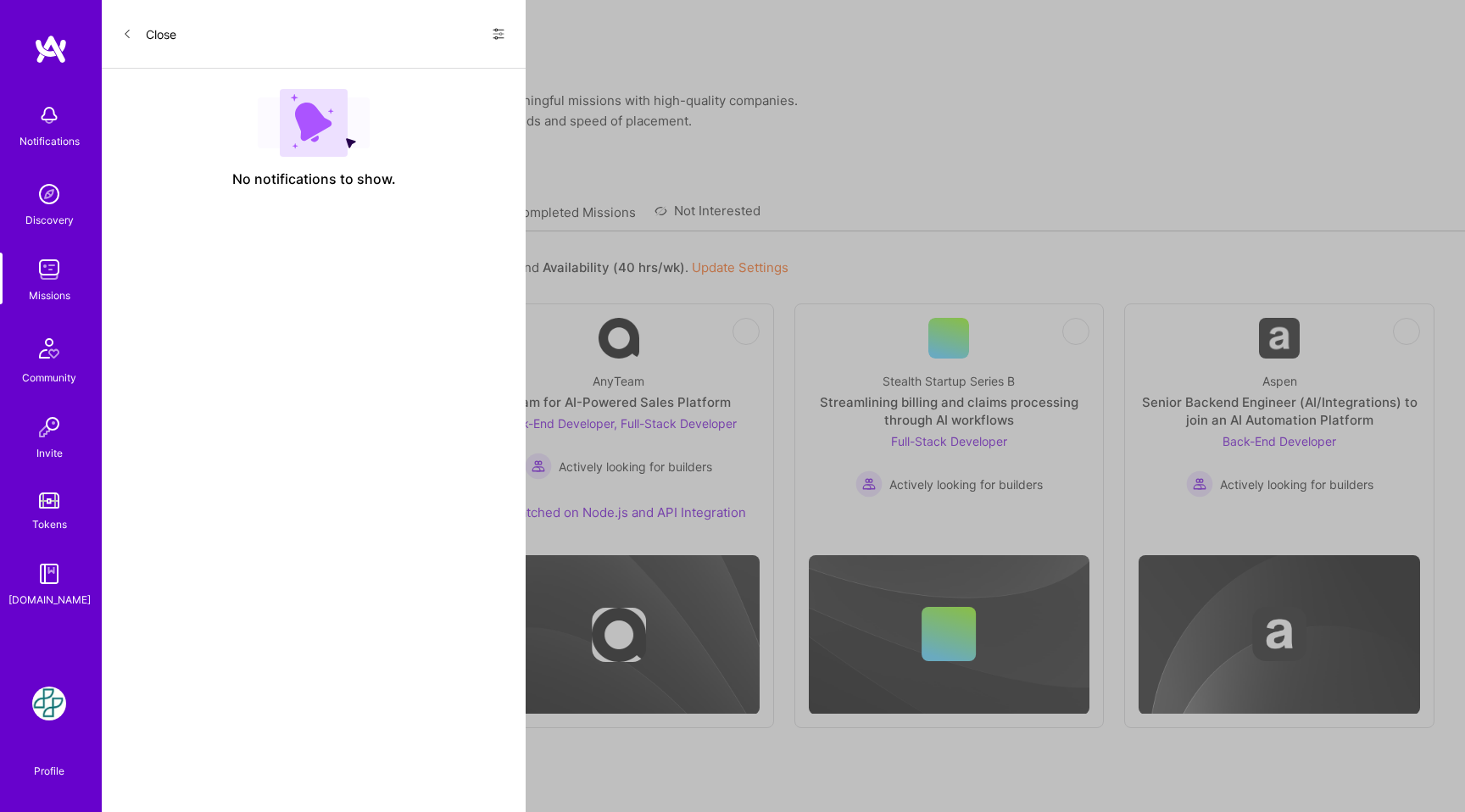
click at [332, 203] on link "All Missions" at bounding box center [336, 216] width 72 height 28
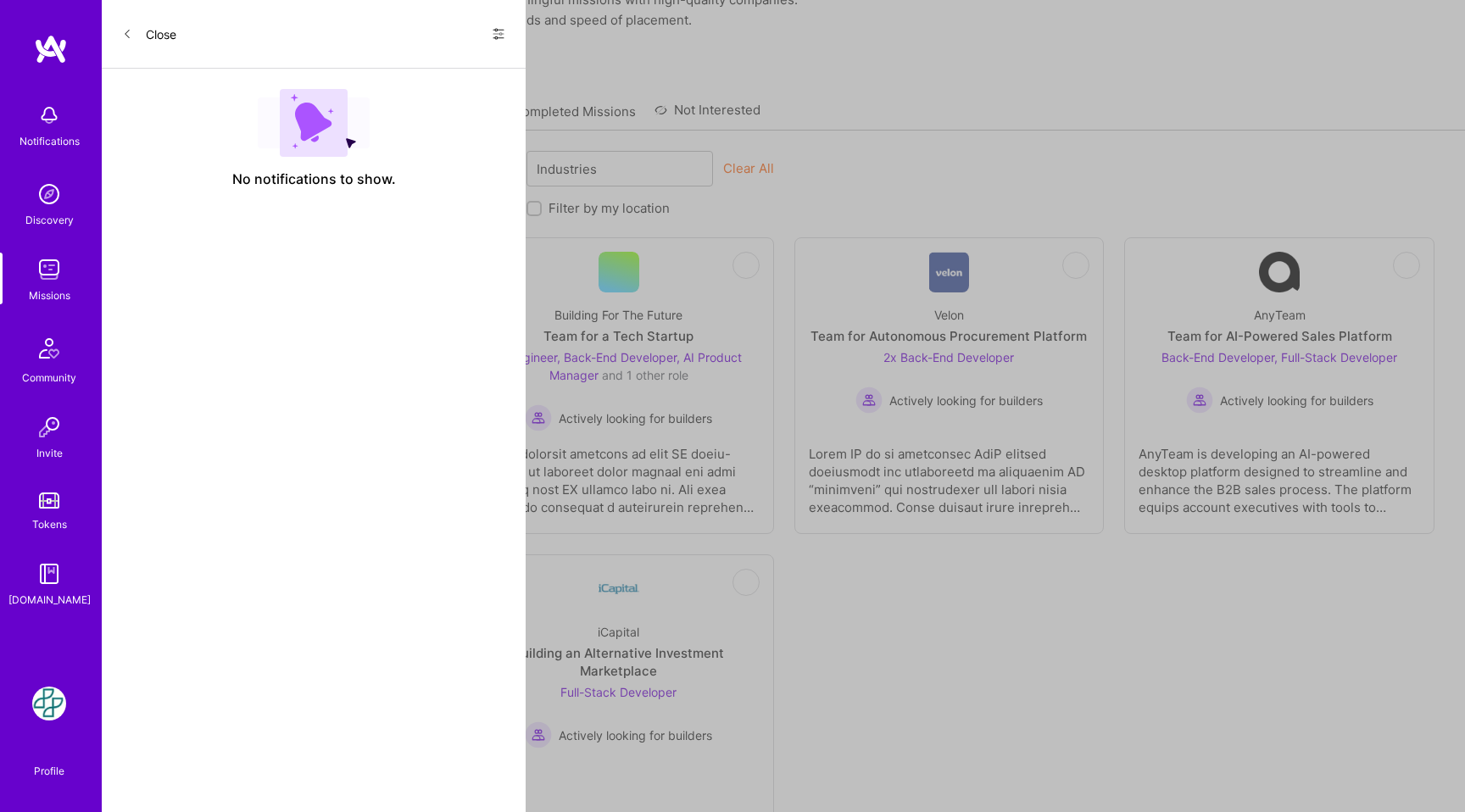
scroll to position [102, 0]
click at [631, 643] on div "Building an Alternative Investment Marketplace" at bounding box center [619, 661] width 282 height 36
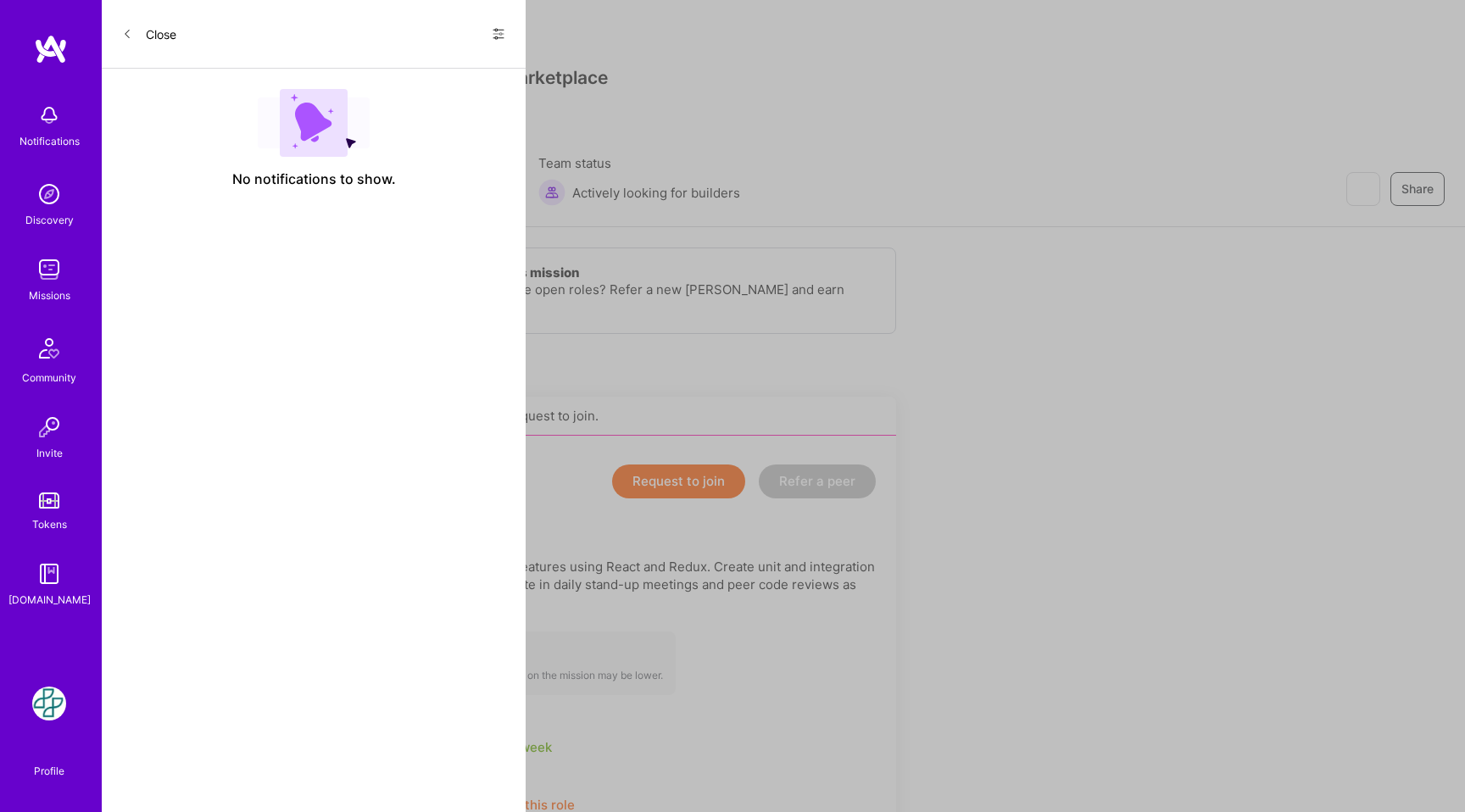
click at [658, 482] on button "Request to join" at bounding box center [678, 481] width 133 height 34
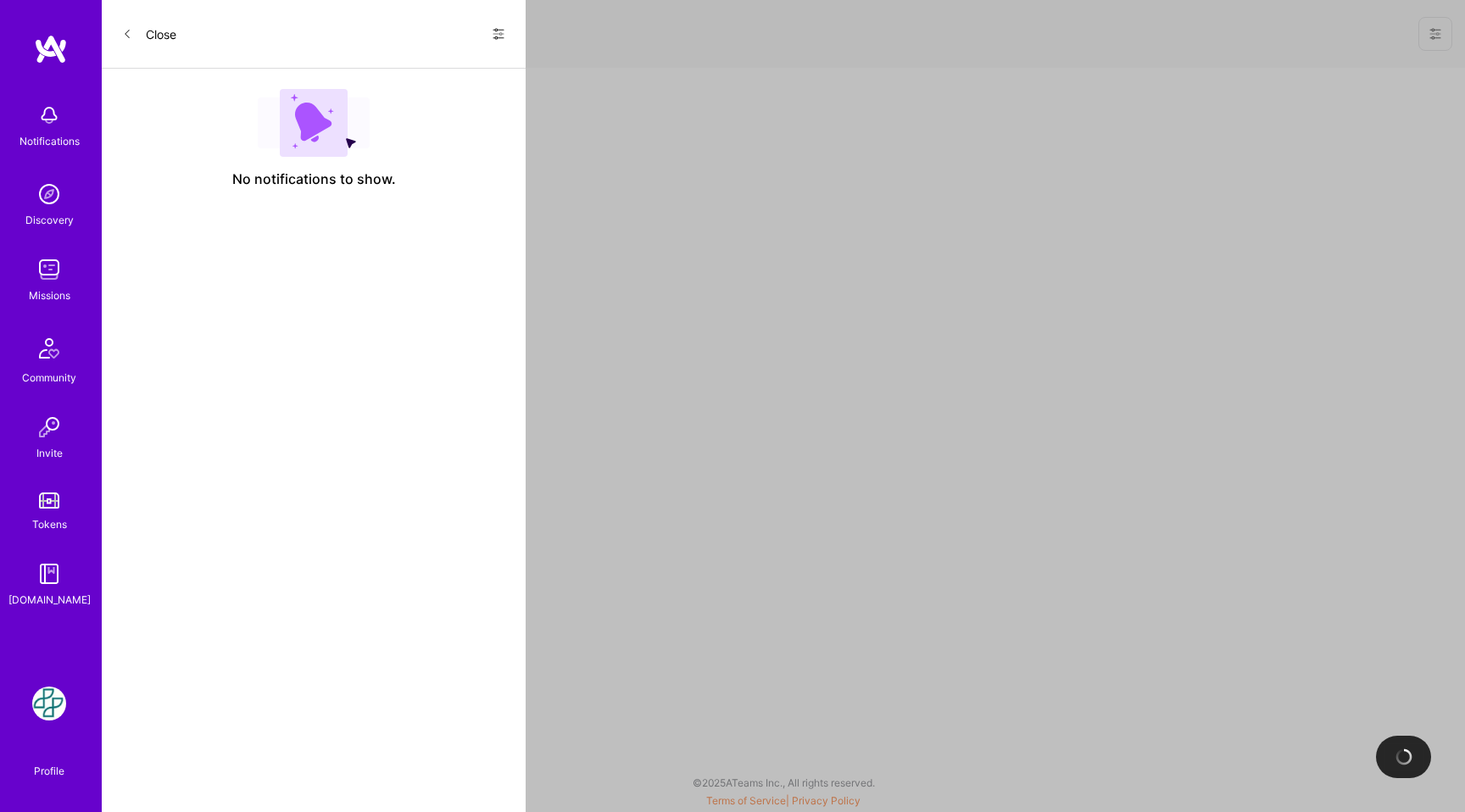
select select "MX"
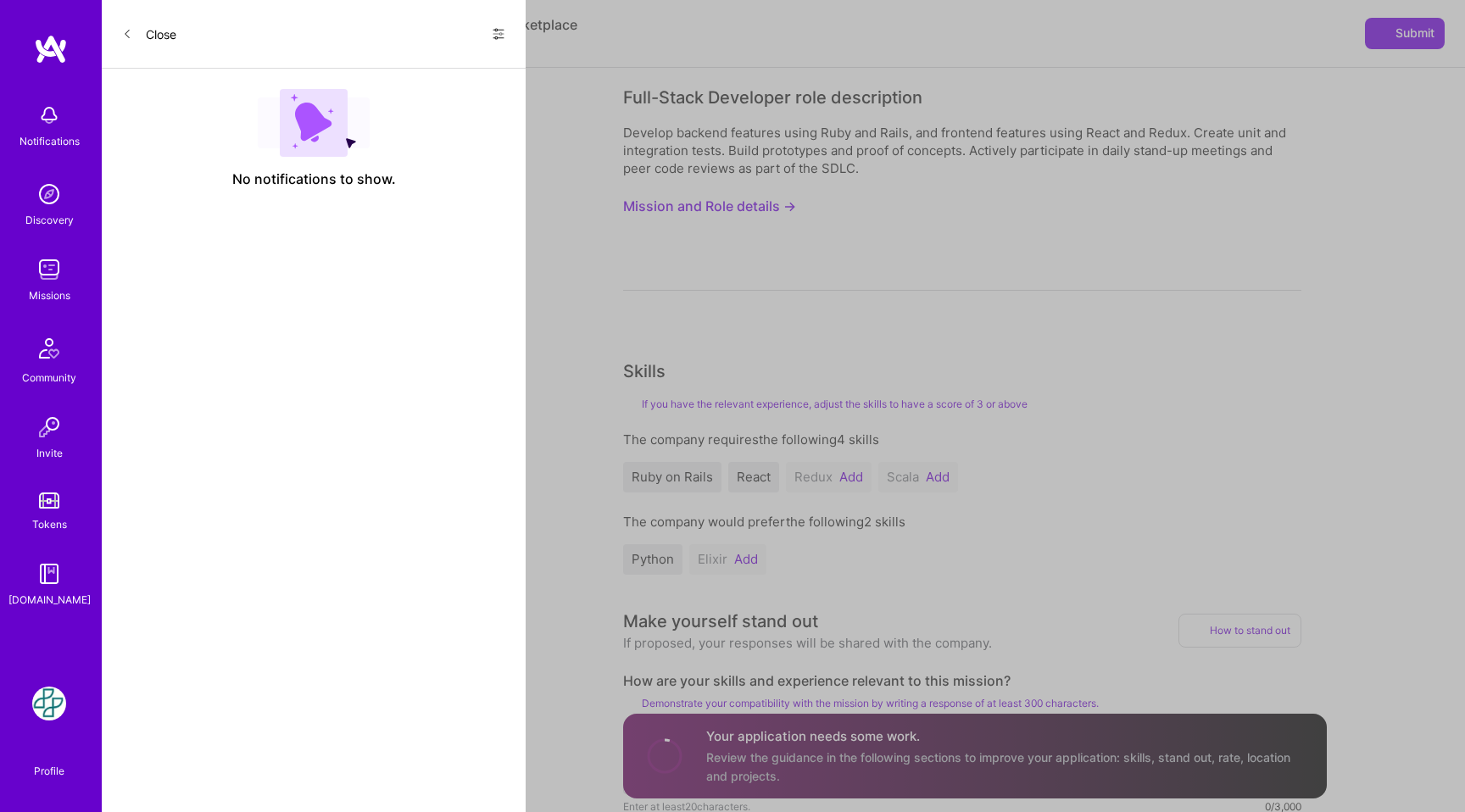
click at [47, 262] on img at bounding box center [49, 269] width 34 height 34
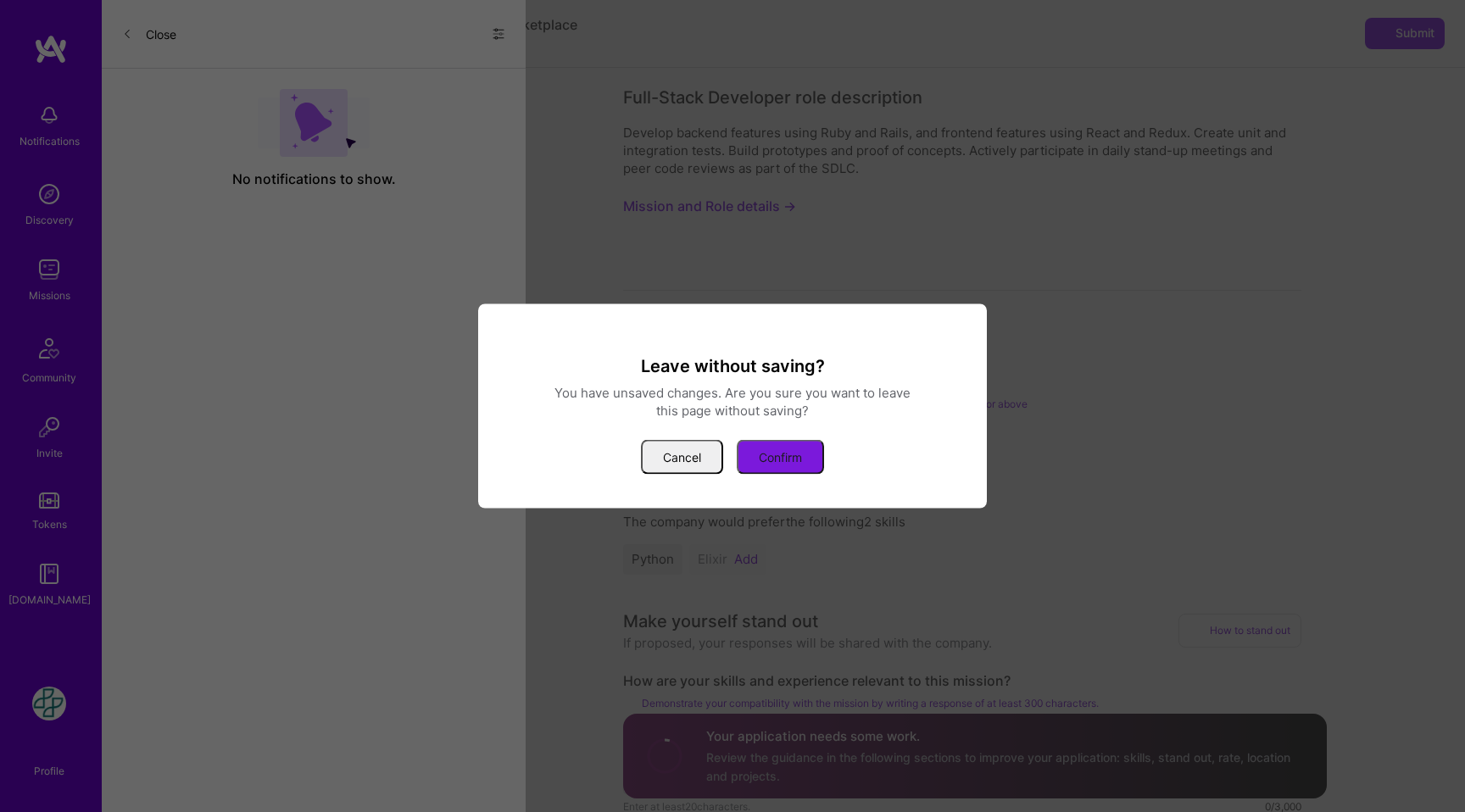
click at [769, 454] on button "Confirm" at bounding box center [781, 457] width 88 height 35
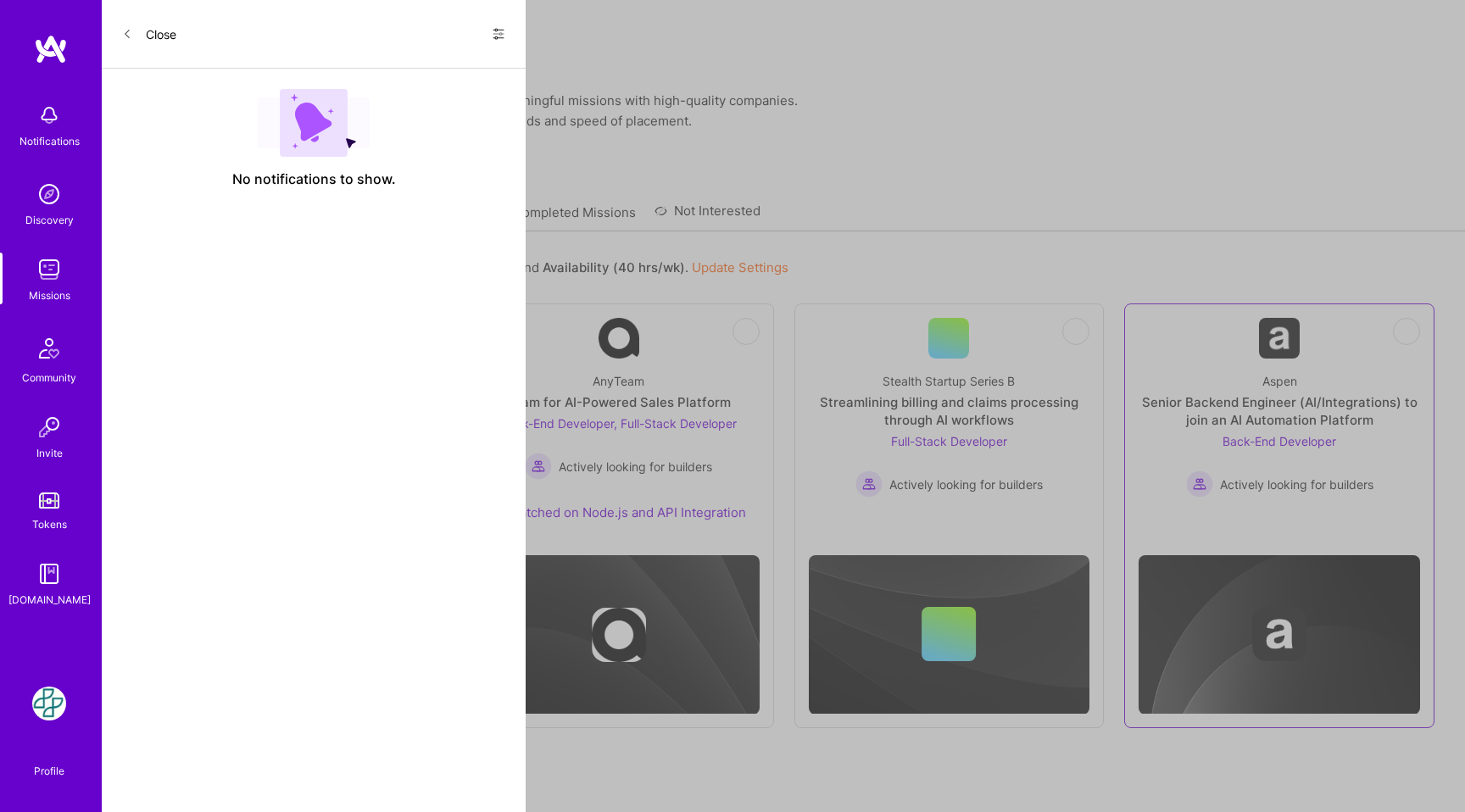
click at [1228, 393] on div "Senior Backend Engineer (AI/Integrations) to join an AI Automation Platform" at bounding box center [1279, 411] width 282 height 36
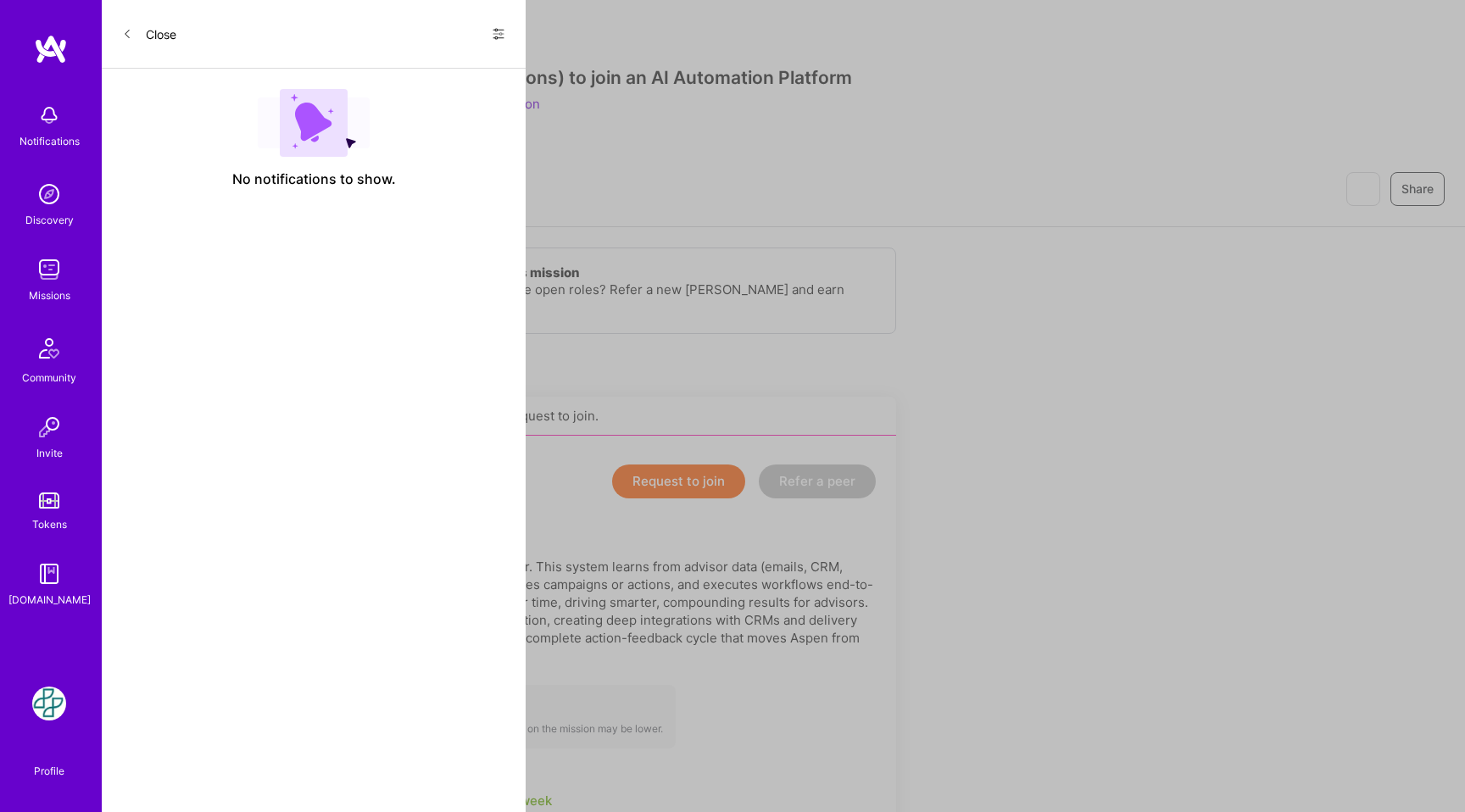
click at [707, 467] on button "Request to join" at bounding box center [678, 481] width 133 height 34
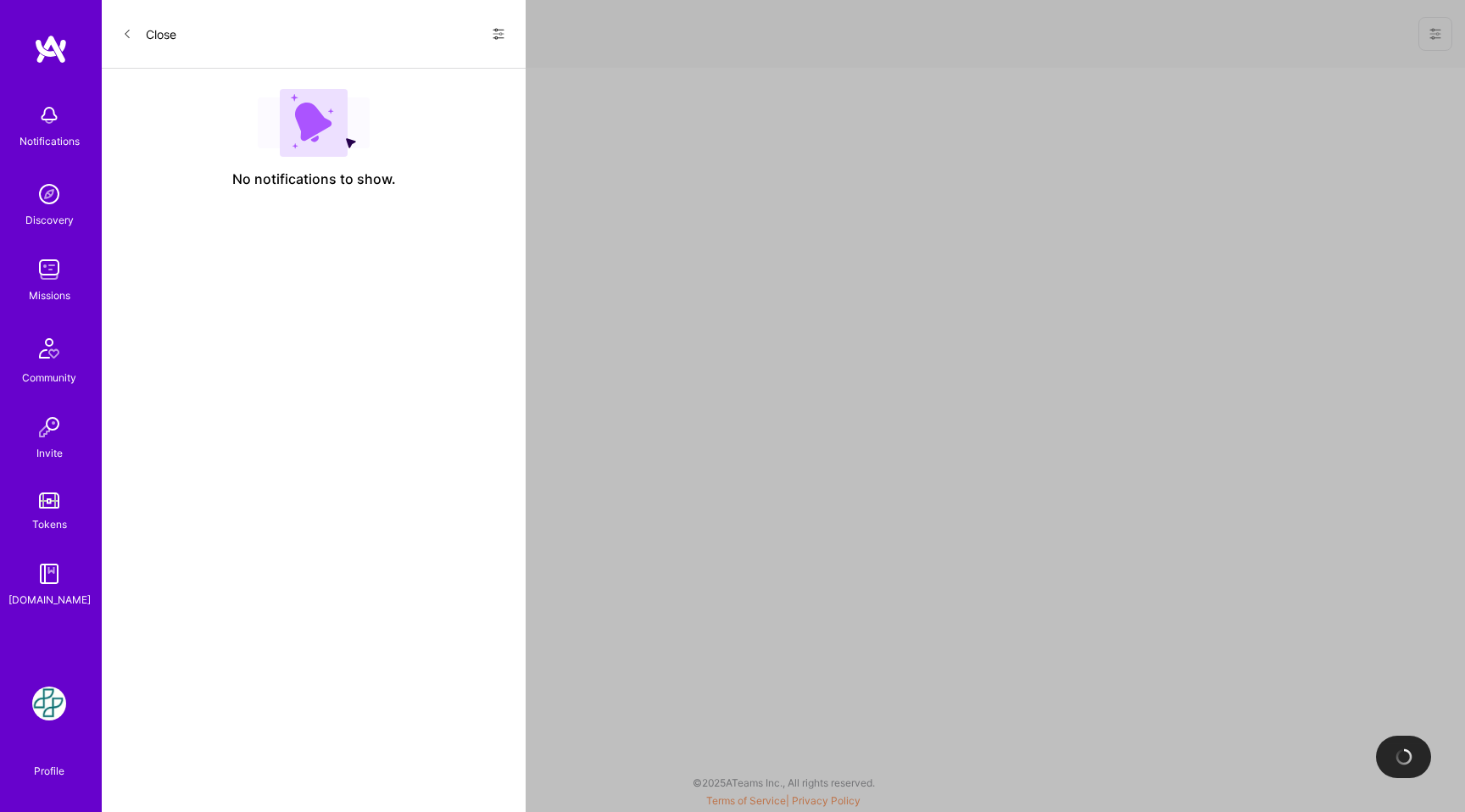
select select "MX"
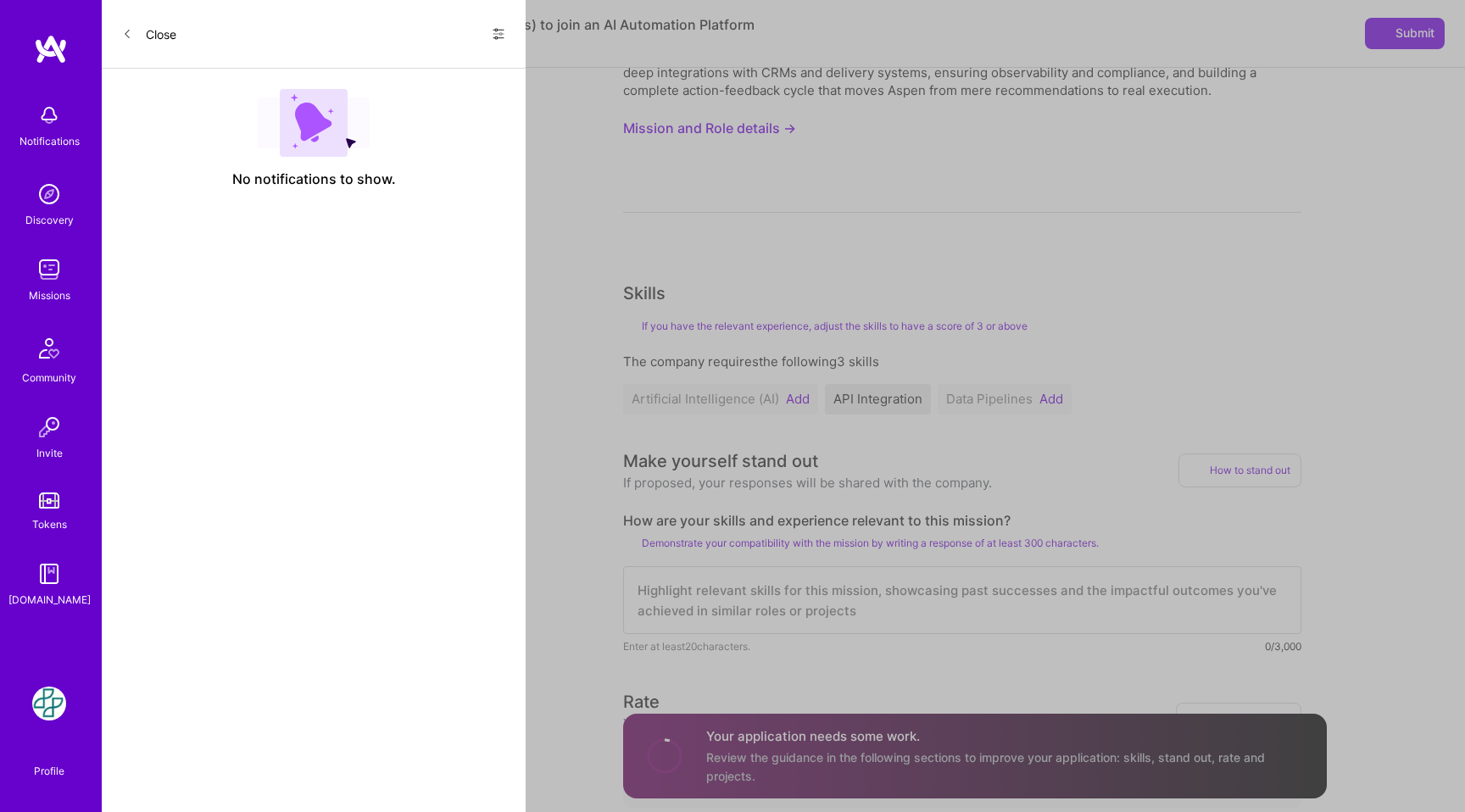
scroll to position [135, 0]
click at [1053, 401] on button "Add" at bounding box center [1051, 395] width 24 height 13
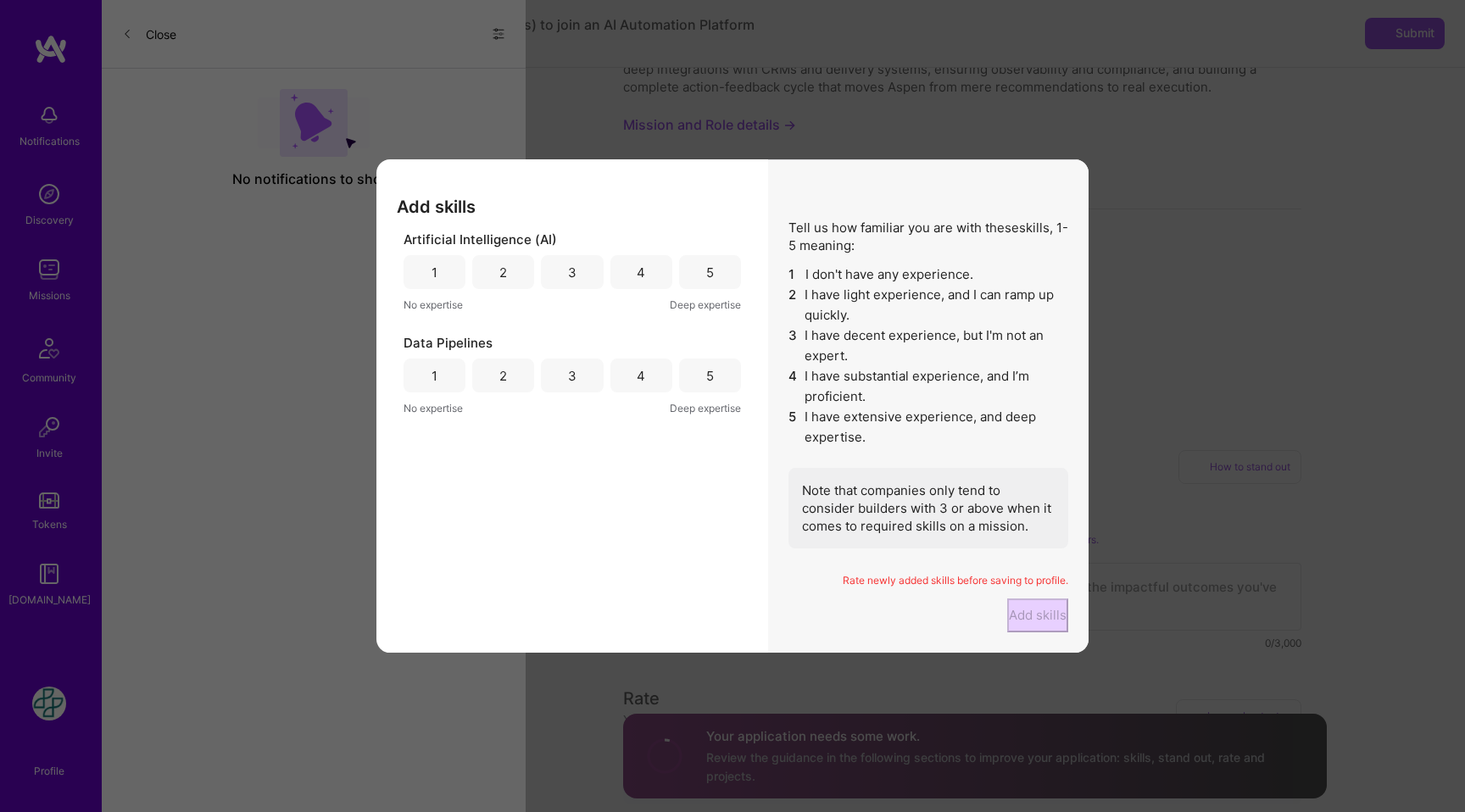
click at [644, 367] on div "4" at bounding box center [640, 376] width 8 height 18
click at [626, 255] on div "4" at bounding box center [640, 272] width 62 height 34
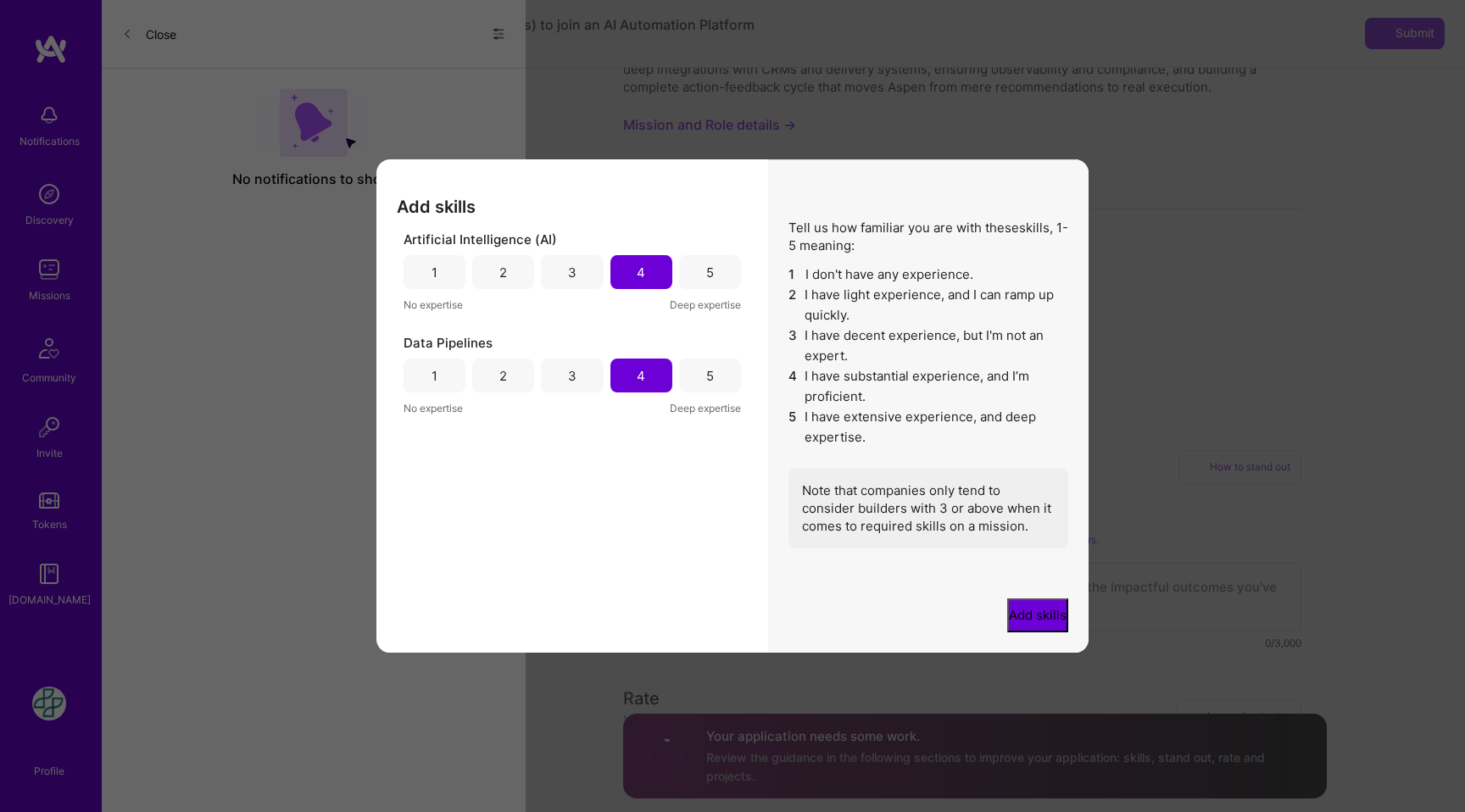
click at [1007, 609] on button "Add skills" at bounding box center [1037, 615] width 61 height 34
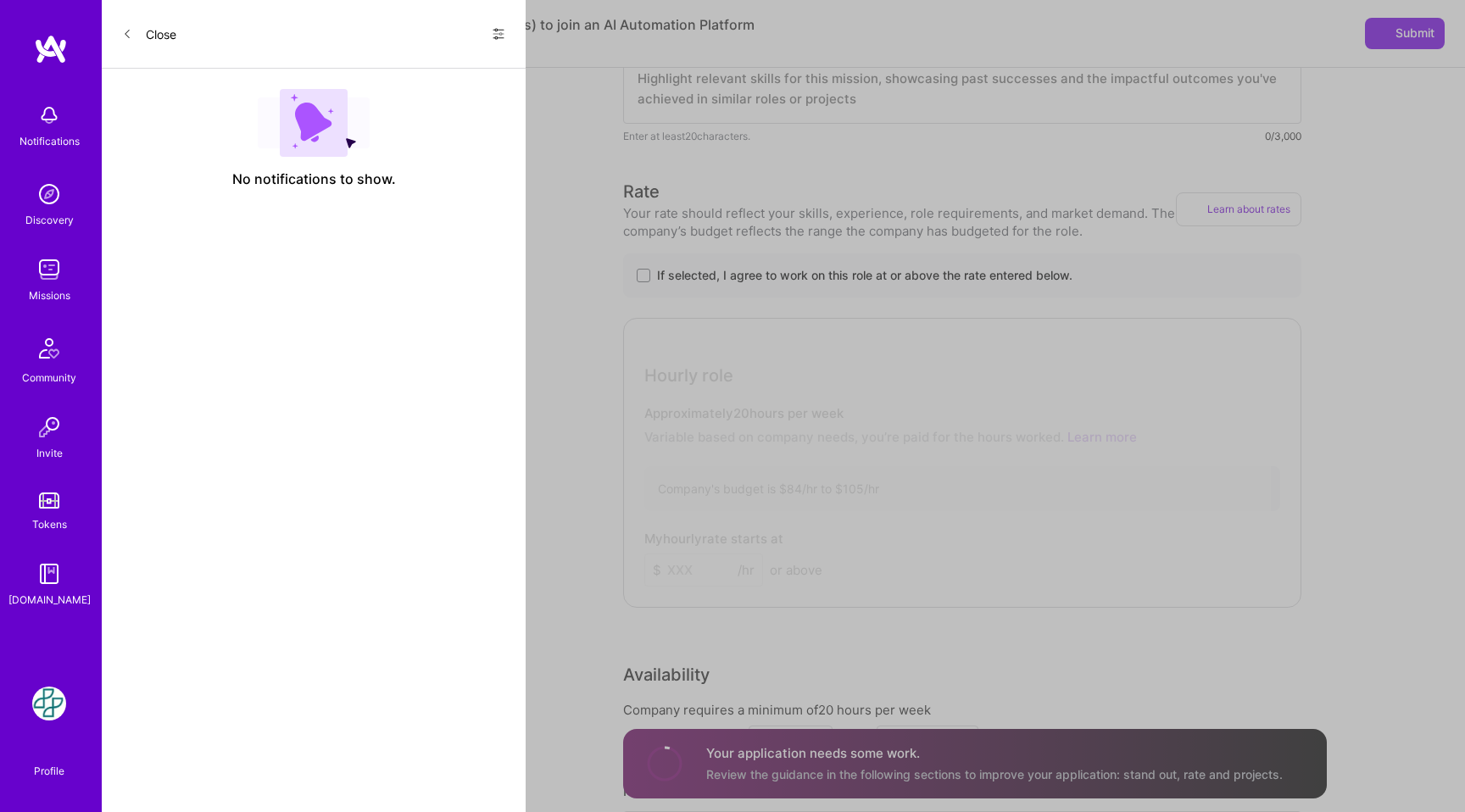
scroll to position [0, 0]
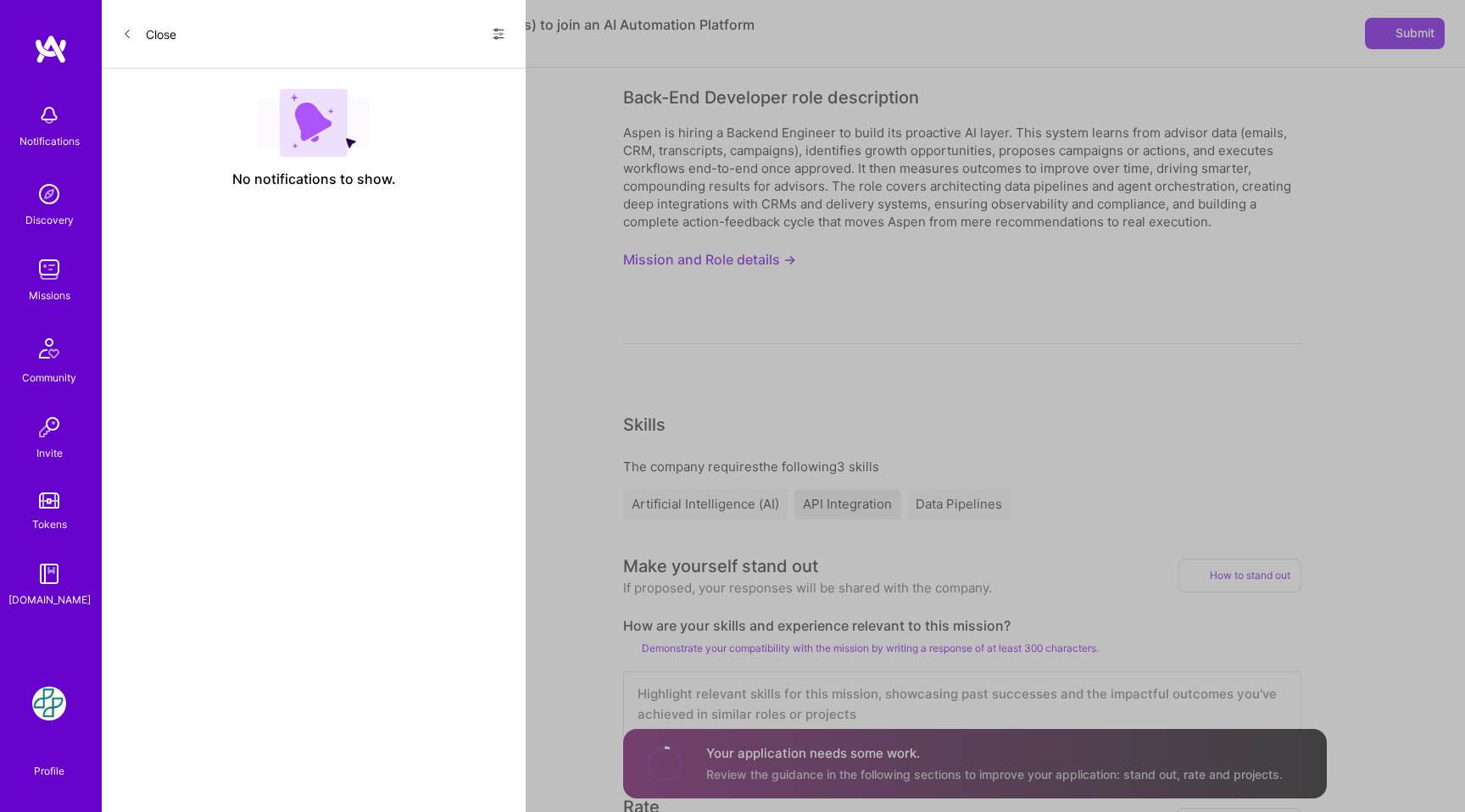
click at [41, 271] on img at bounding box center [49, 269] width 34 height 34
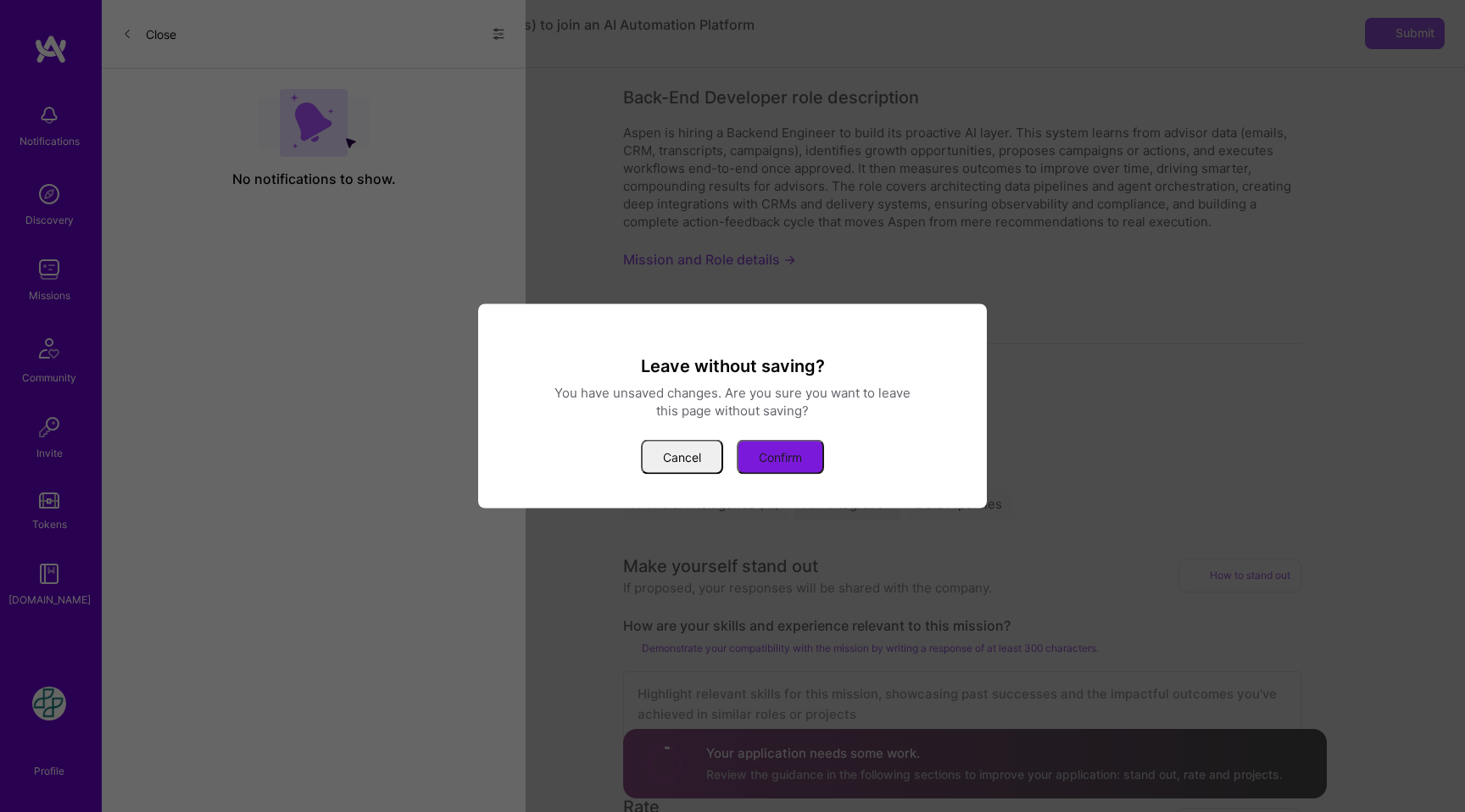
click at [775, 452] on button "Confirm" at bounding box center [781, 457] width 88 height 35
